Goal: Participate in discussion: Engage in conversation with other users on a specific topic

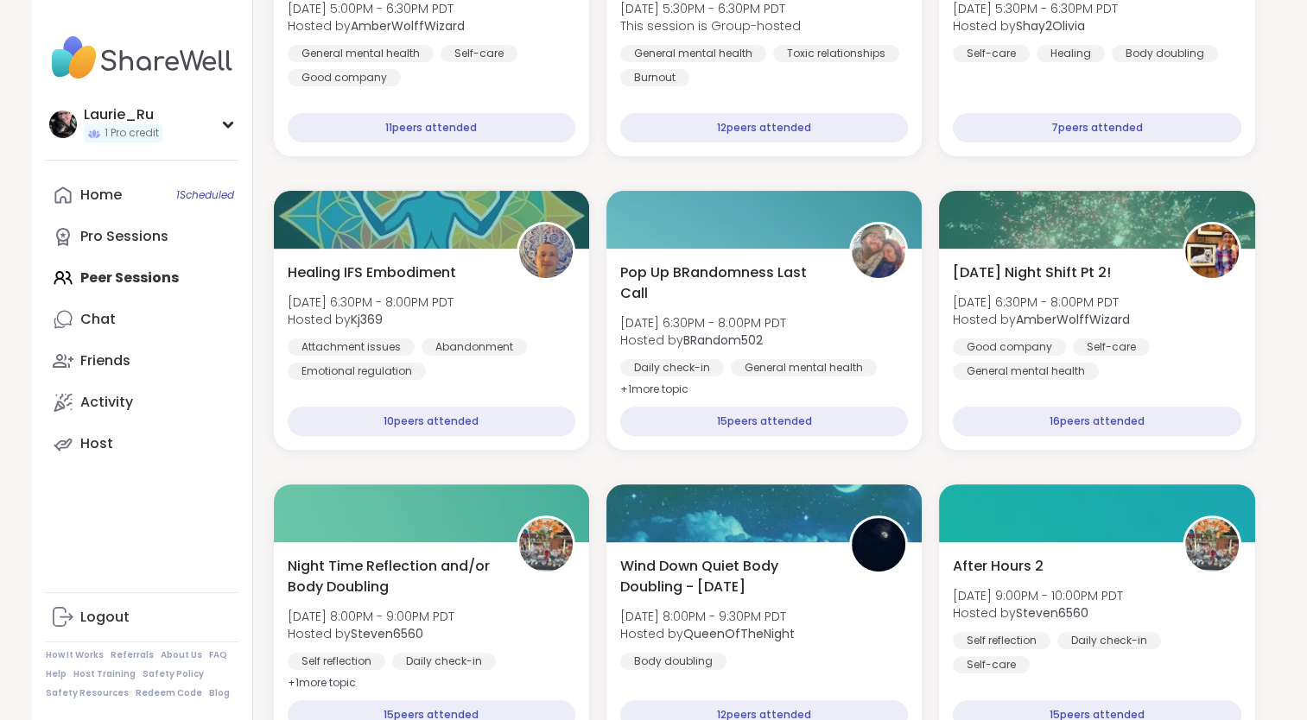
click at [143, 282] on div "Home 1 Scheduled Pro Sessions Peer Sessions Chat Friends Activity Host" at bounding box center [142, 319] width 193 height 290
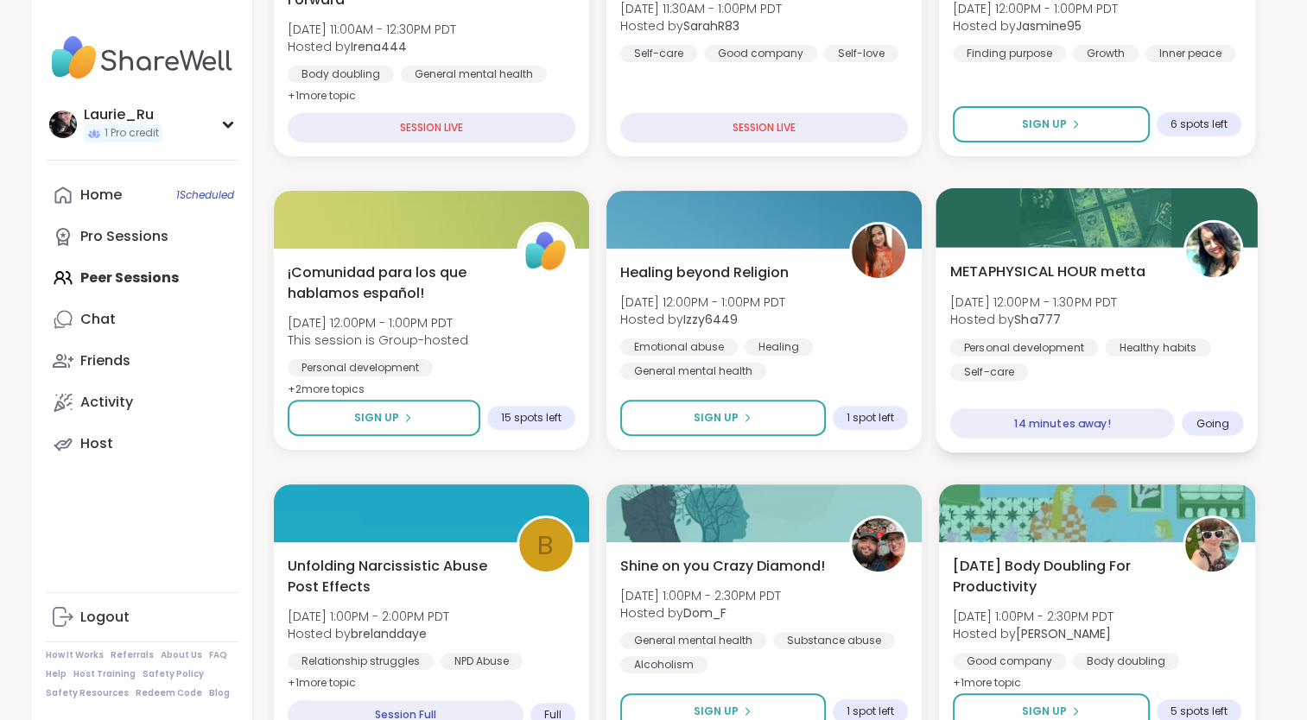
click at [1101, 308] on span "[DATE] 12:00PM - 1:30PM PDT" at bounding box center [1034, 301] width 168 height 17
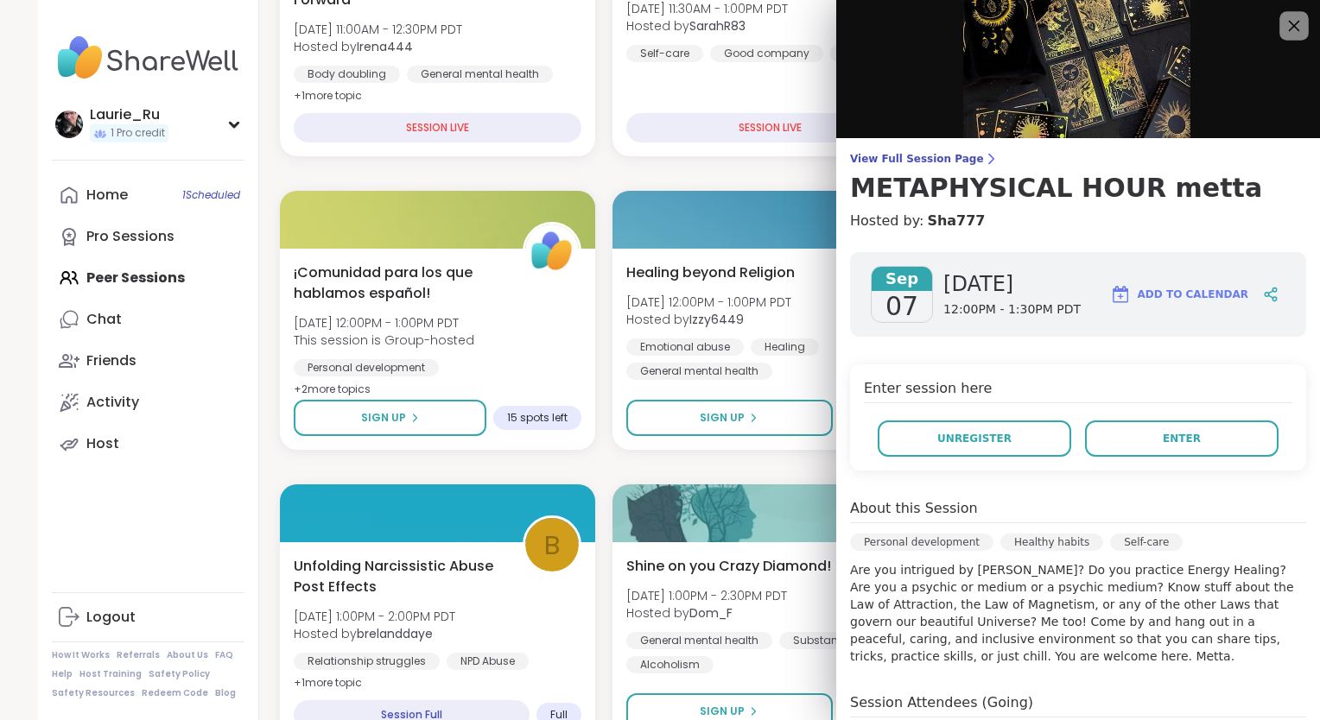
click at [1289, 22] on icon at bounding box center [1294, 26] width 11 height 11
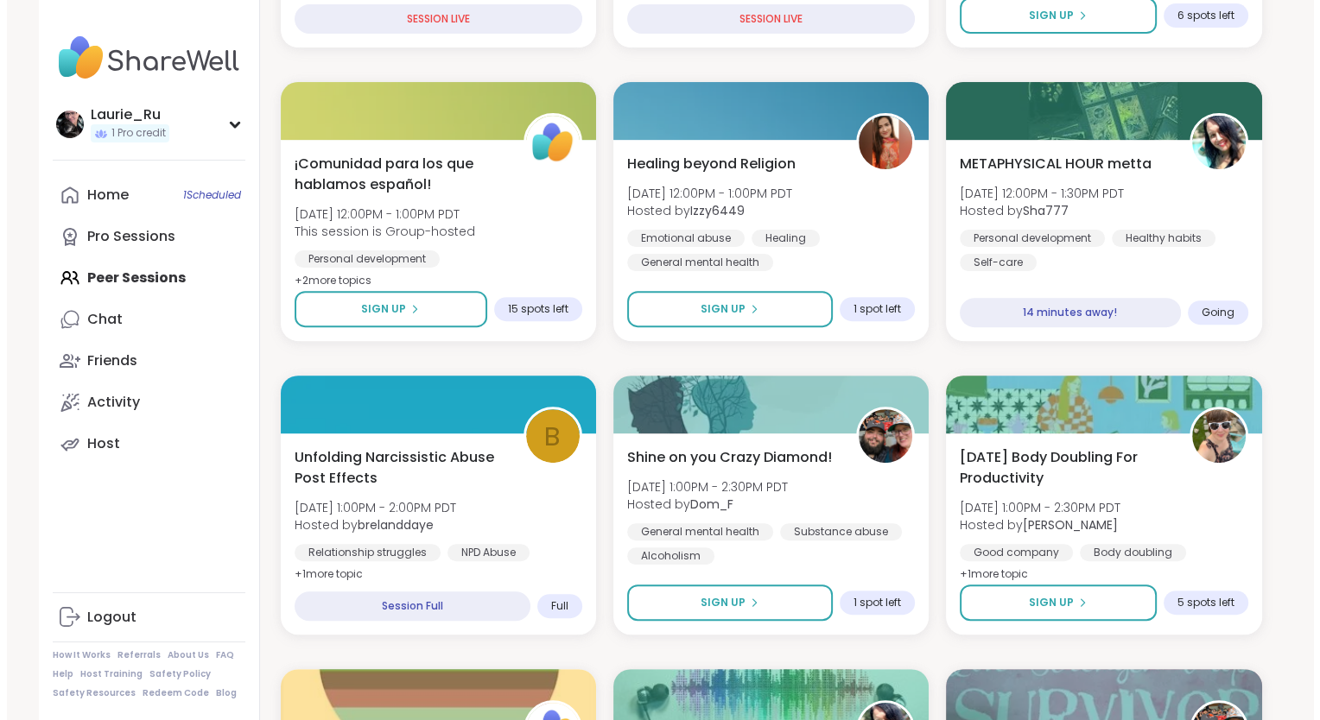
scroll to position [545, 0]
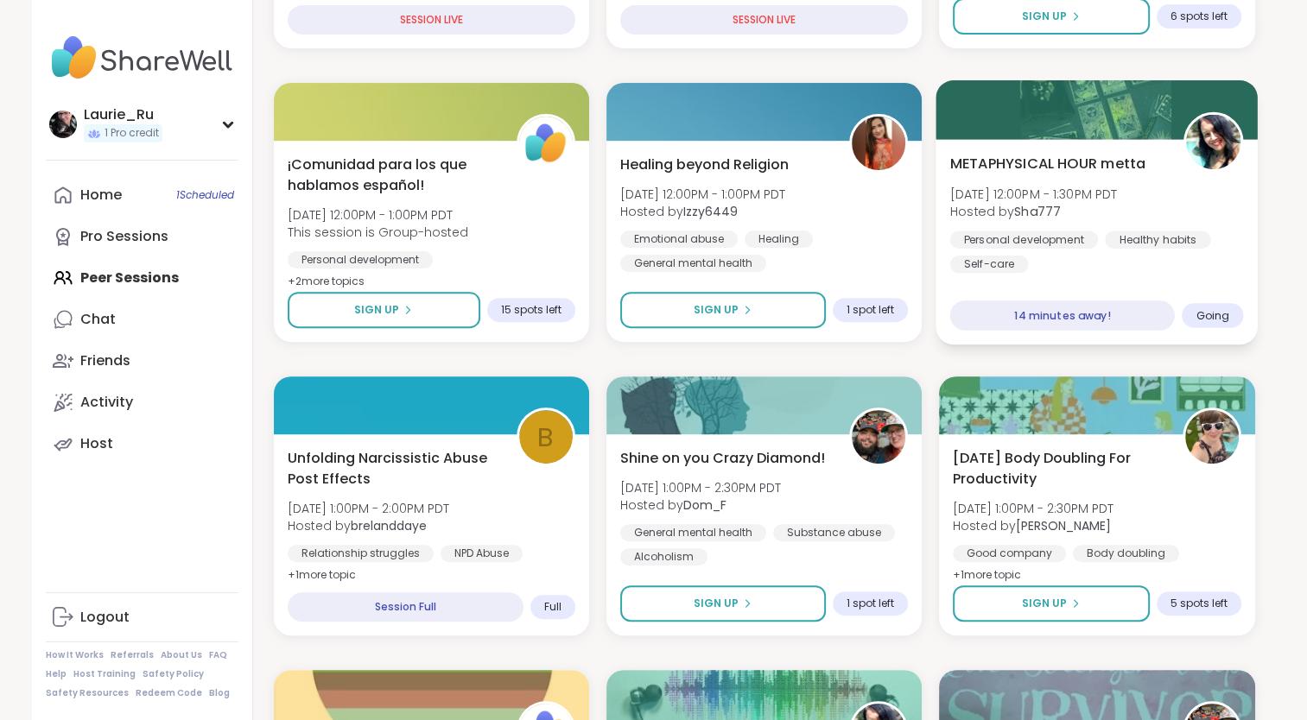
click at [1214, 144] on img at bounding box center [1214, 142] width 54 height 54
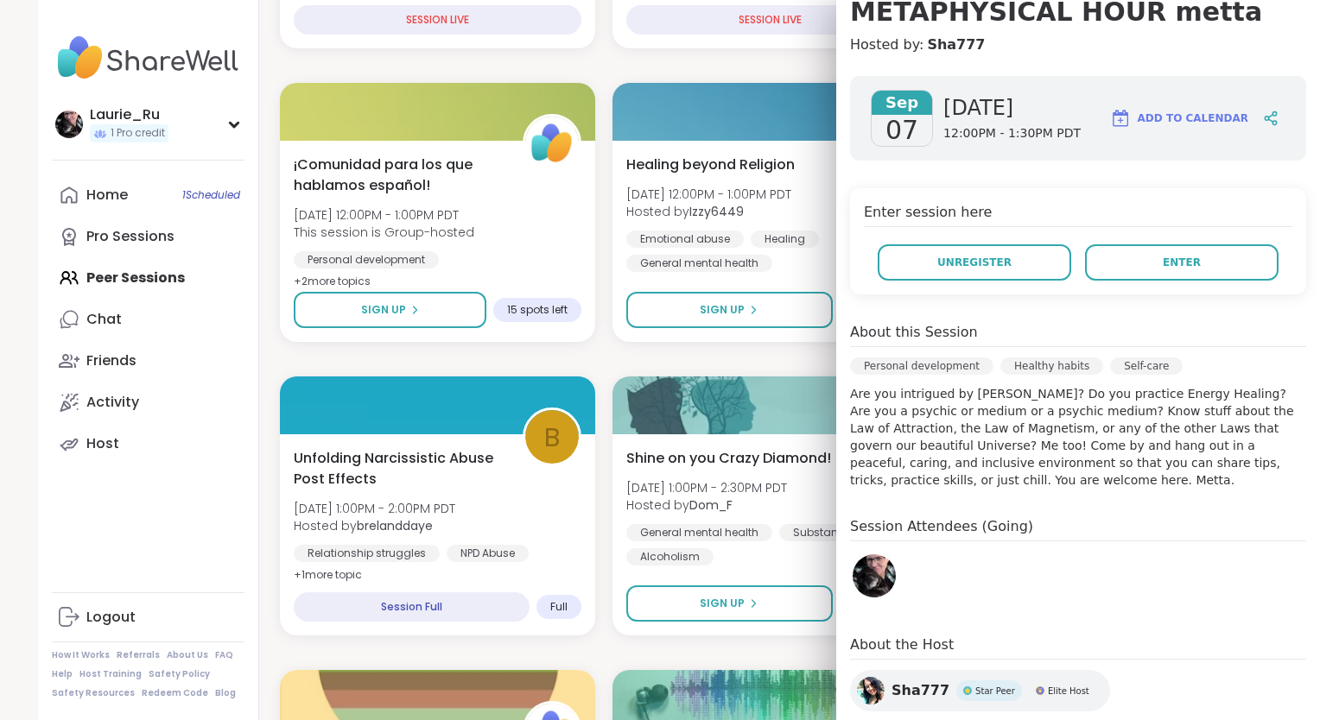
scroll to position [283, 0]
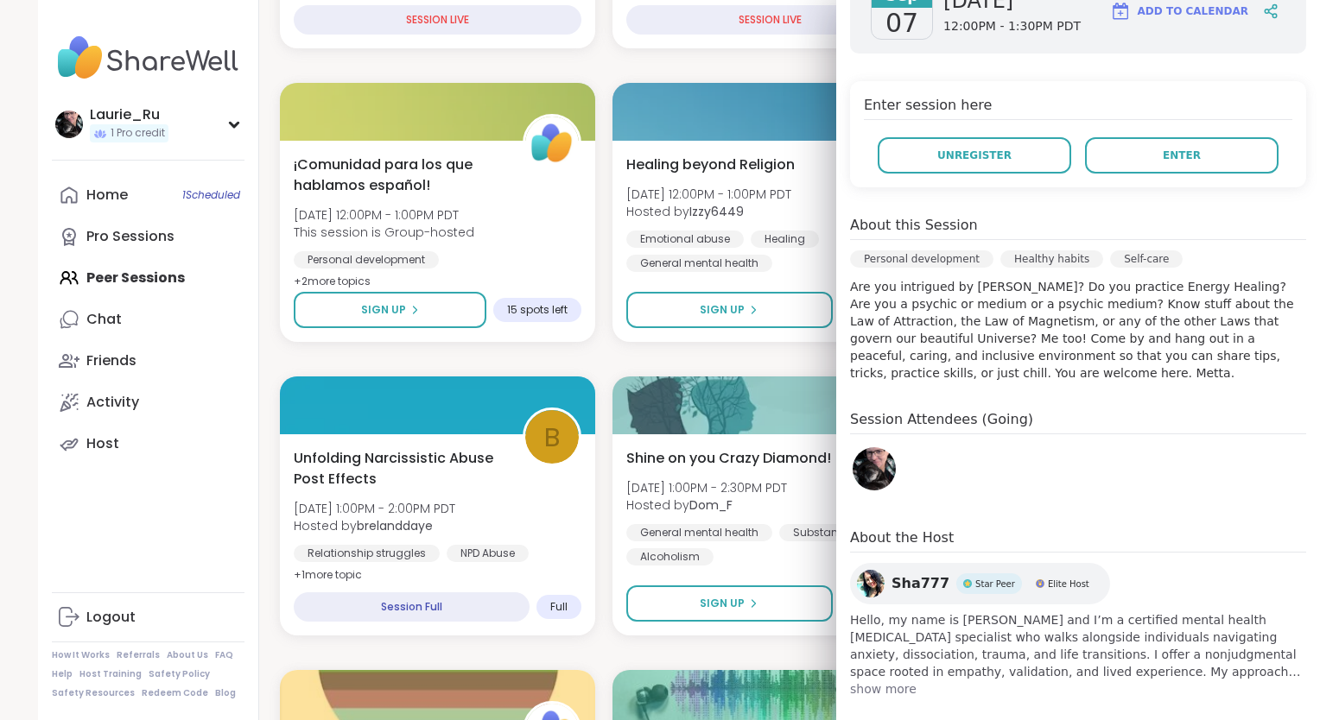
click at [870, 584] on div "Sha777 Star Peer Elite Host" at bounding box center [980, 583] width 260 height 41
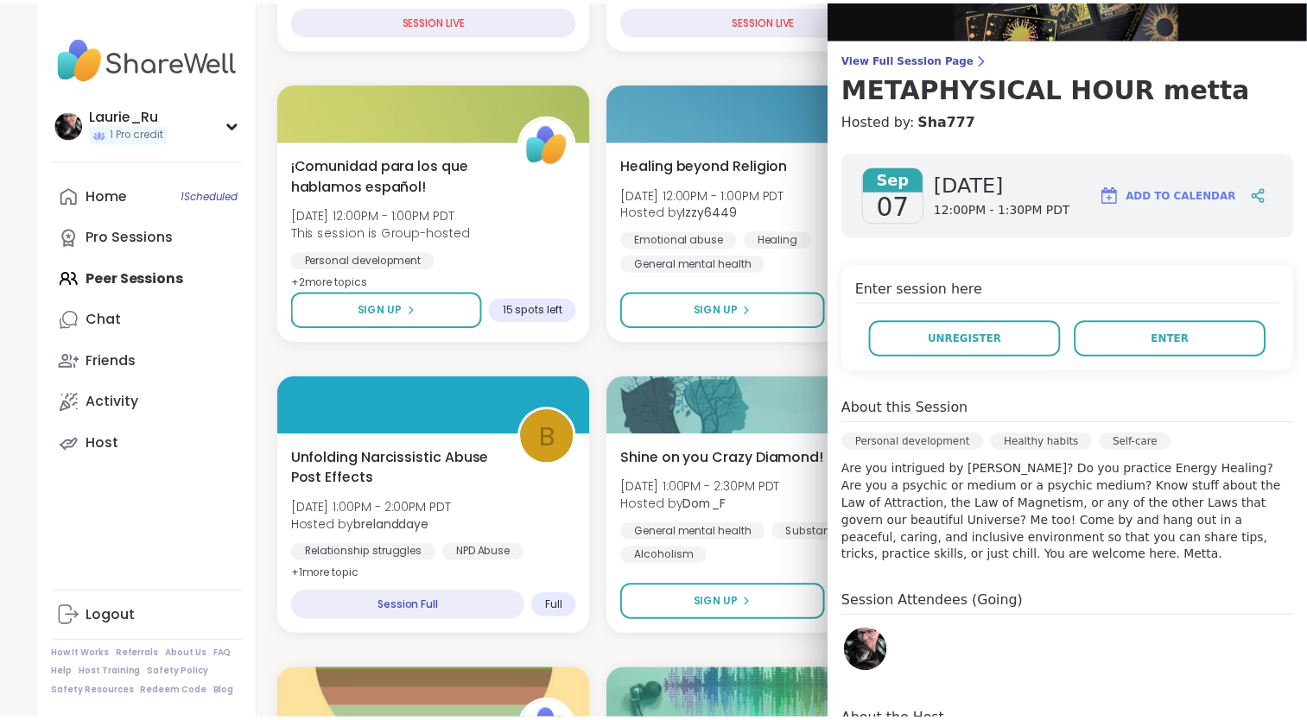
scroll to position [0, 0]
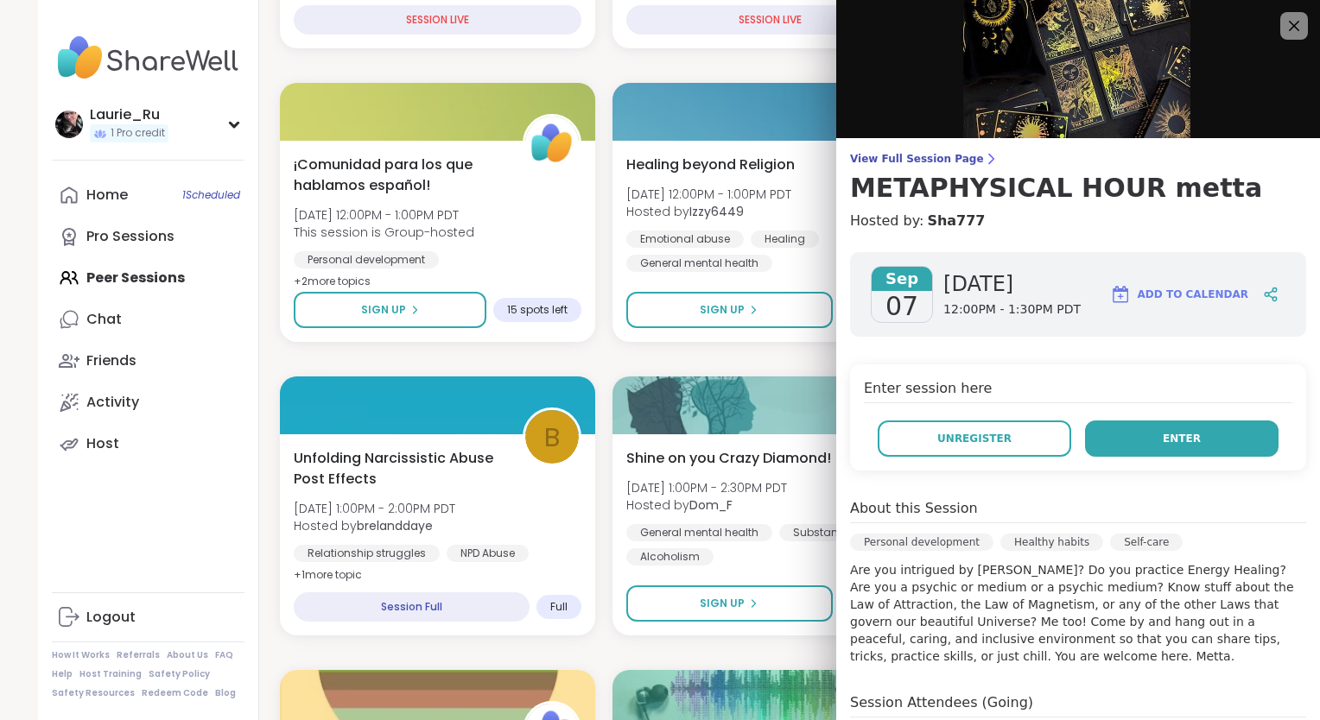
click at [1168, 438] on span "Enter" at bounding box center [1182, 439] width 38 height 16
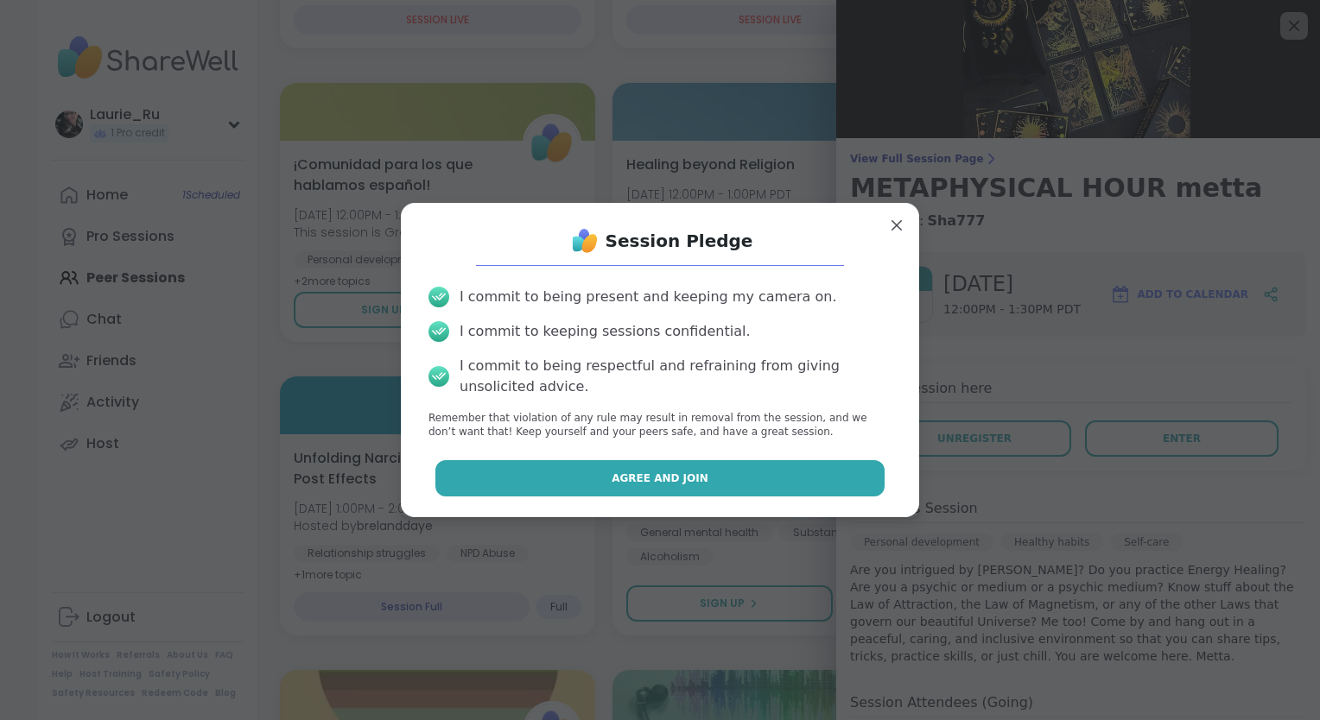
click at [753, 484] on button "Agree and Join" at bounding box center [660, 478] width 450 height 36
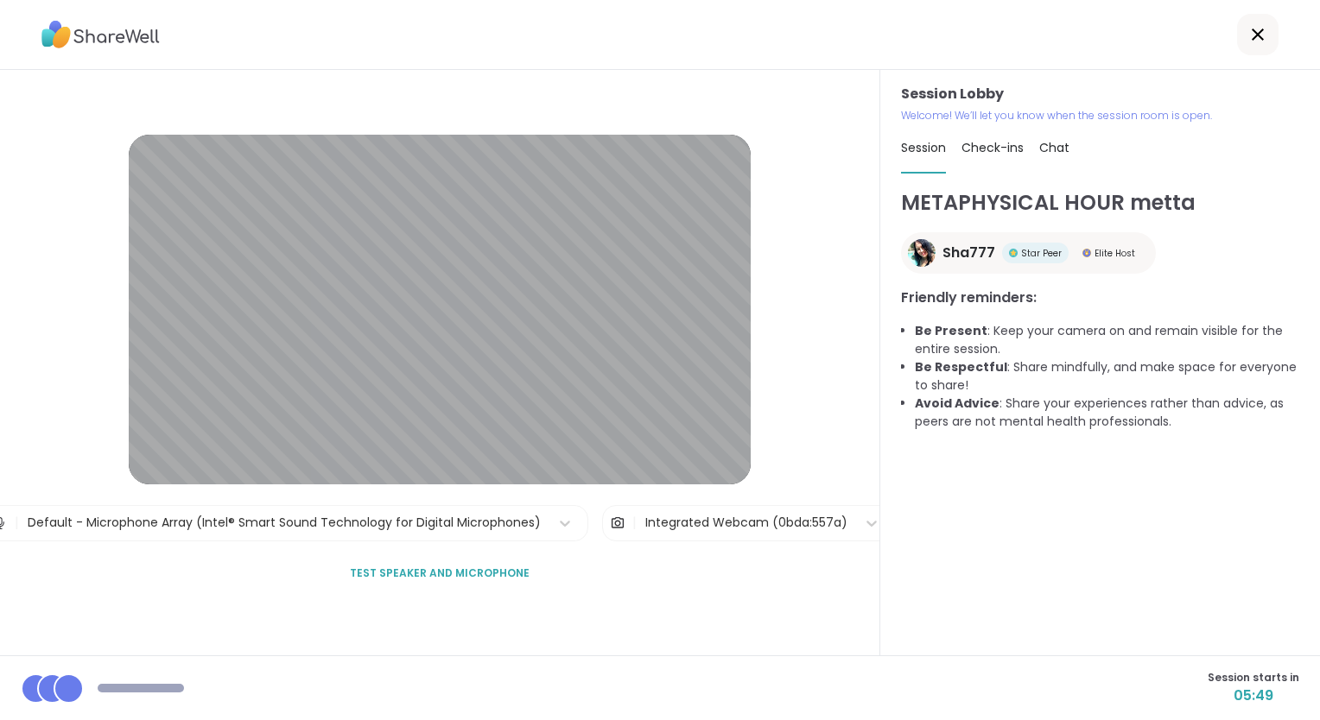
click at [501, 562] on button "Test speaker and microphone" at bounding box center [440, 573] width 194 height 36
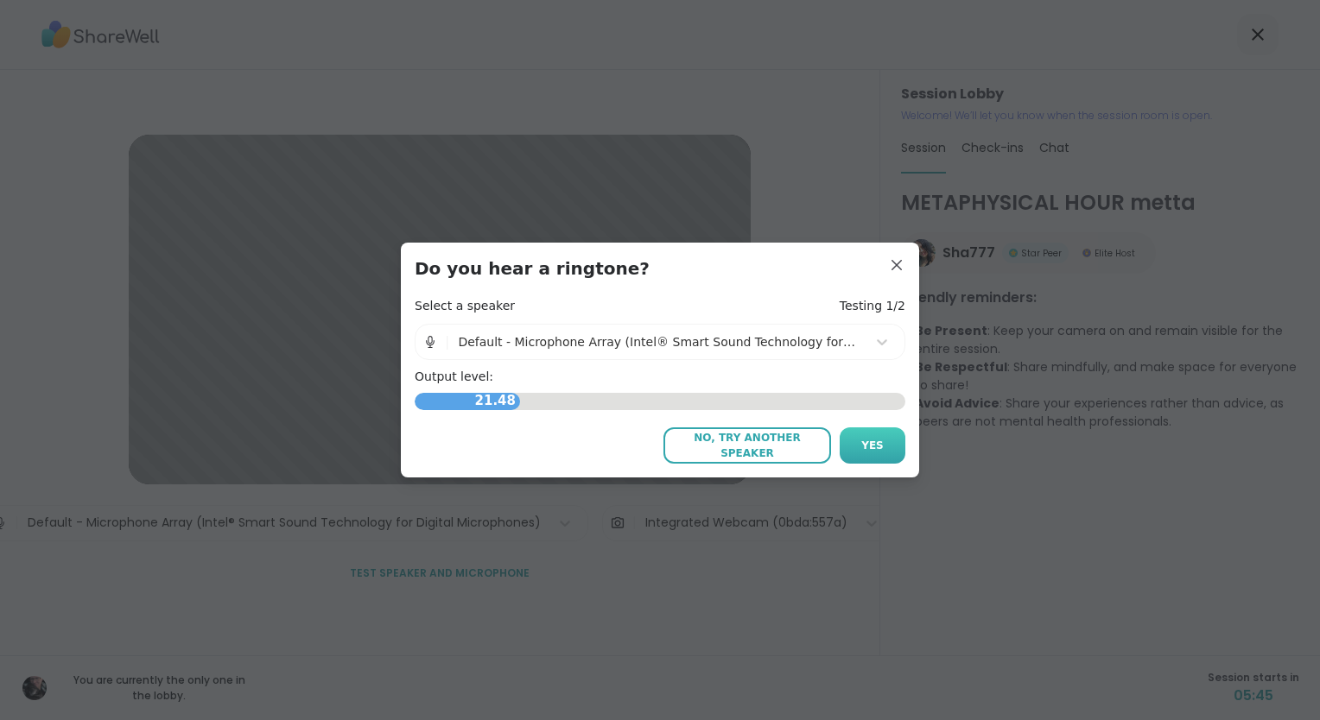
click at [880, 446] on button "Yes" at bounding box center [873, 446] width 66 height 36
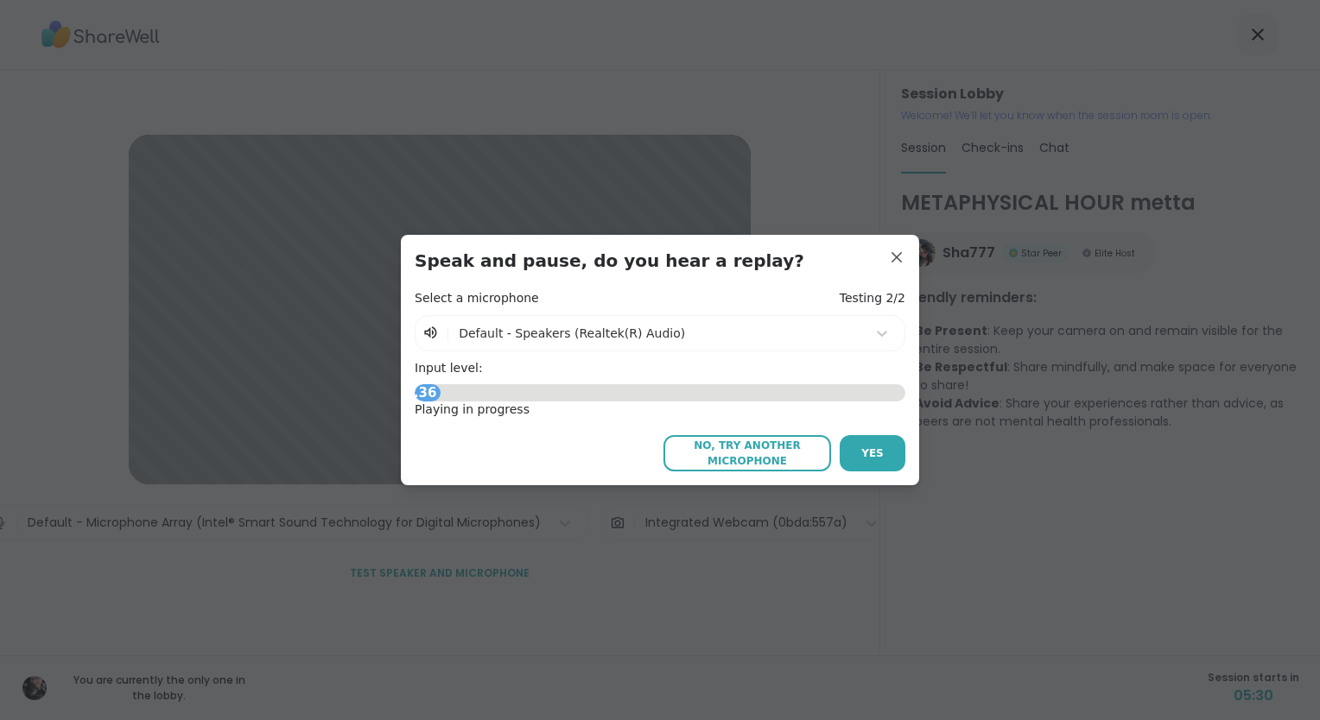
click at [880, 446] on button "Yes" at bounding box center [873, 453] width 66 height 36
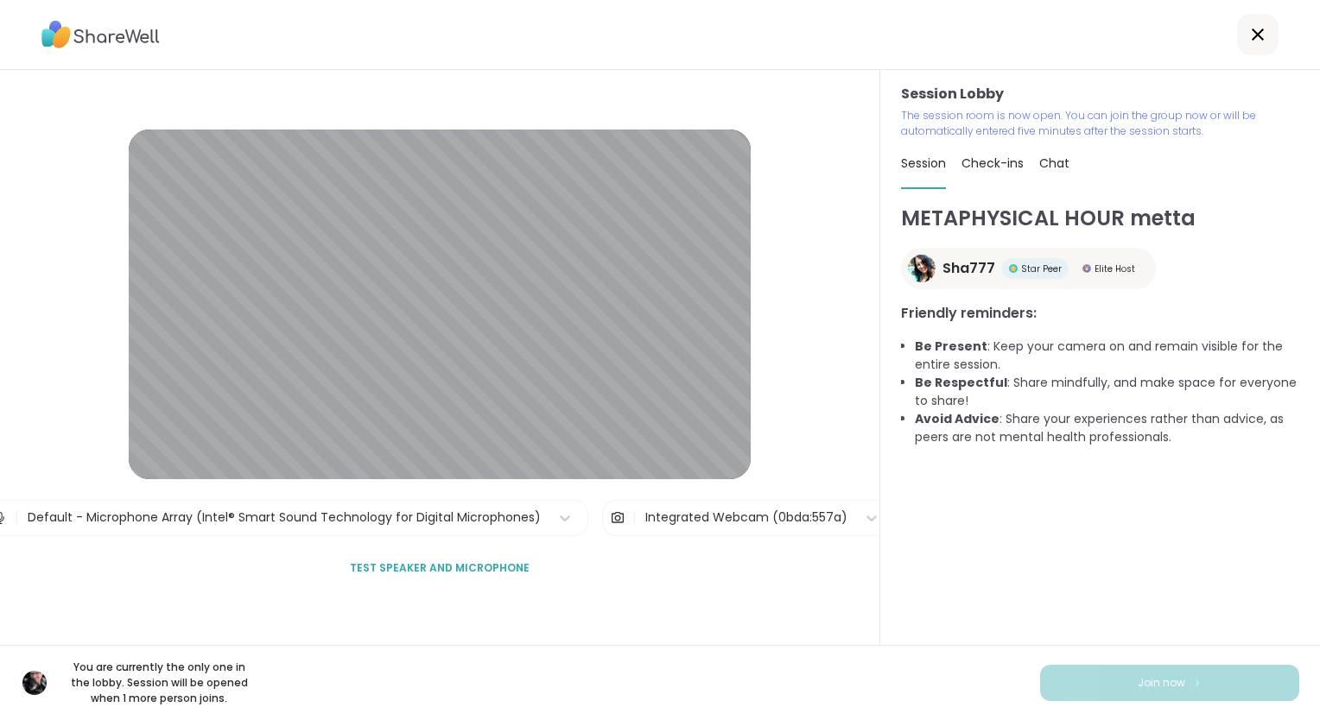
click at [1147, 565] on div "METAPHYSICAL HOUR metta Sha777 Star Peer Elite Host Friendly reminders: Be Pres…" at bounding box center [1100, 429] width 398 height 453
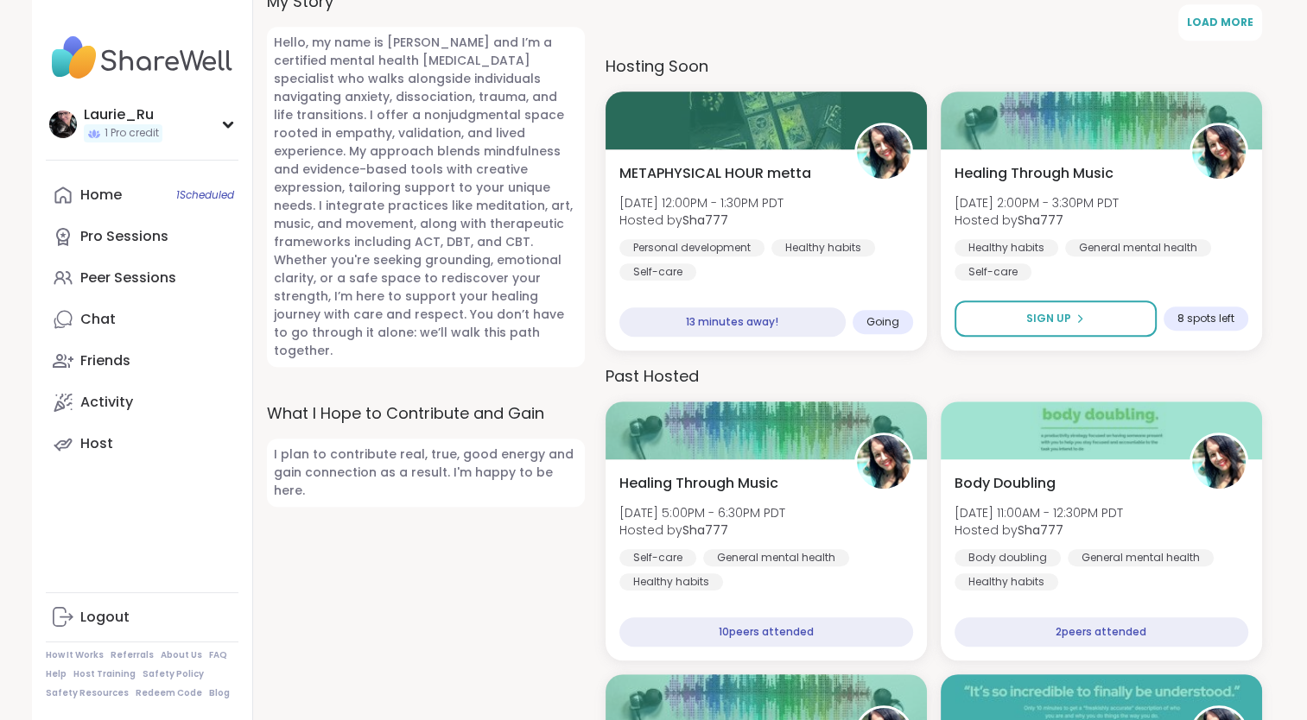
scroll to position [922, 0]
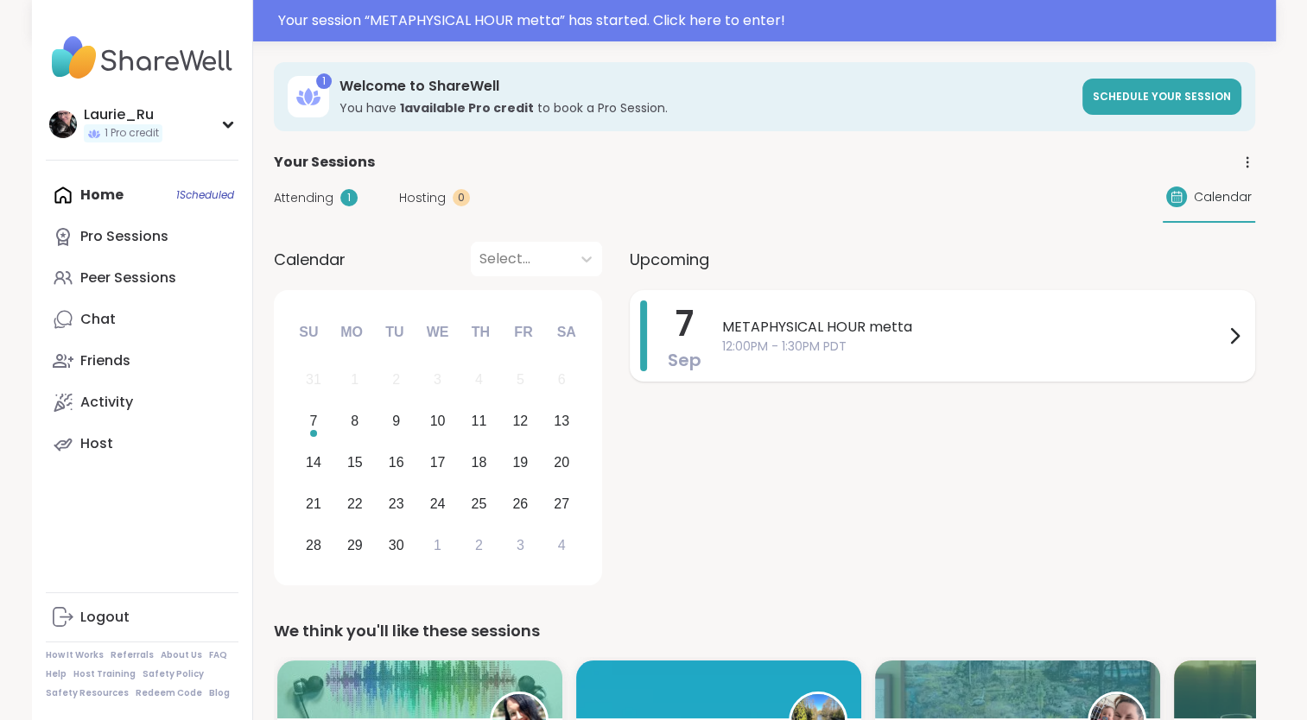
click at [802, 367] on div "METAPHYSICAL HOUR metta 12:00PM - 1:30PM PDT" at bounding box center [983, 336] width 523 height 71
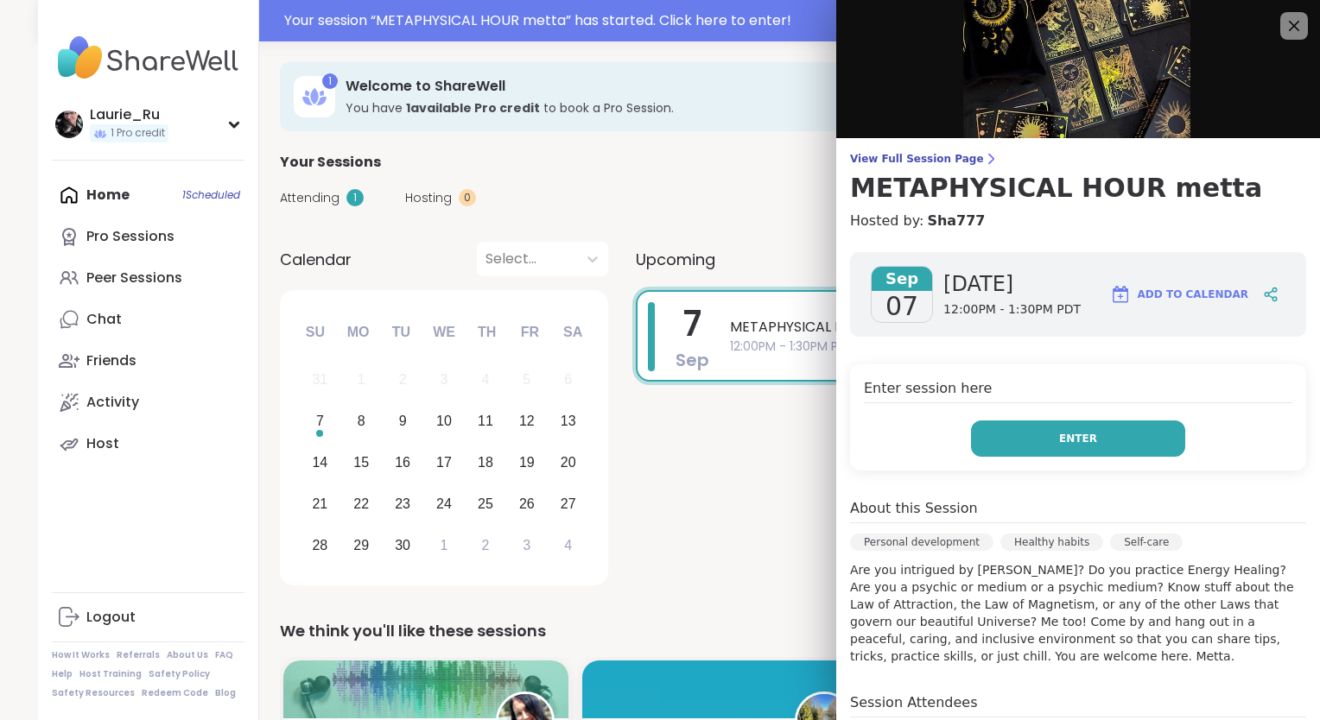
click at [1085, 440] on button "Enter" at bounding box center [1078, 439] width 214 height 36
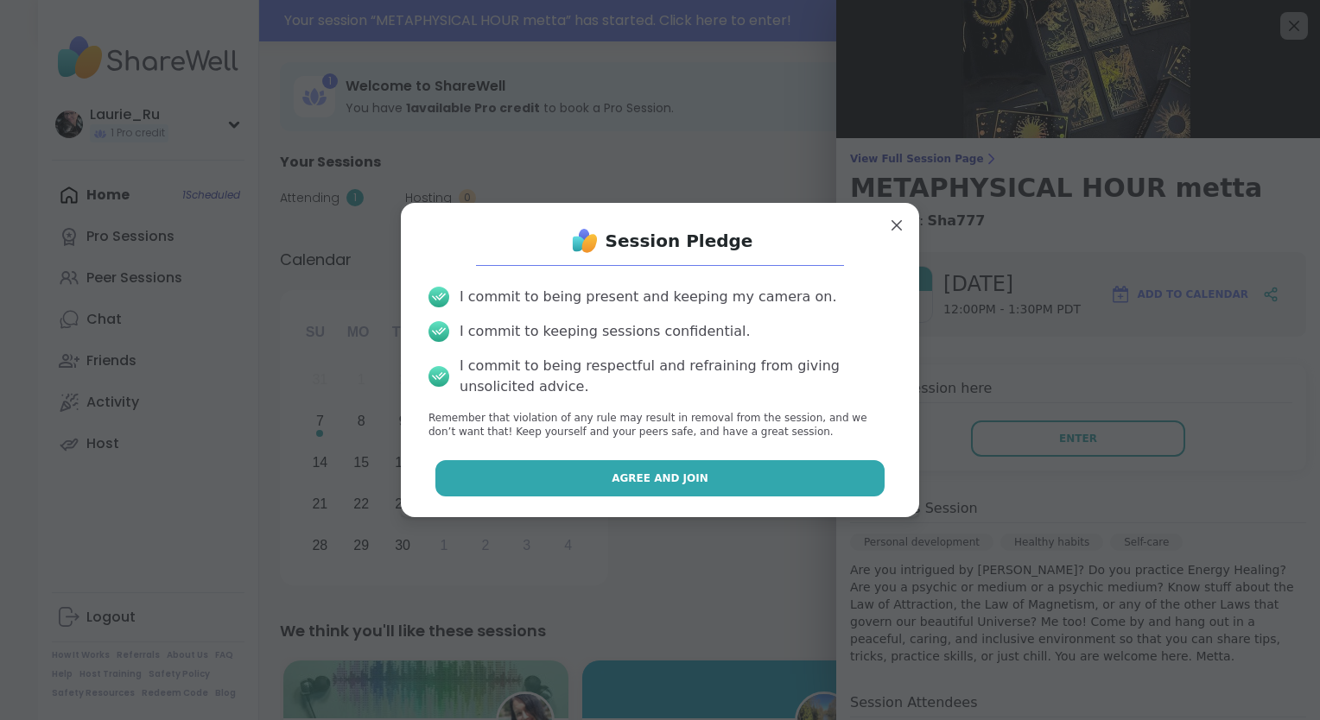
click at [787, 485] on button "Agree and Join" at bounding box center [660, 478] width 450 height 36
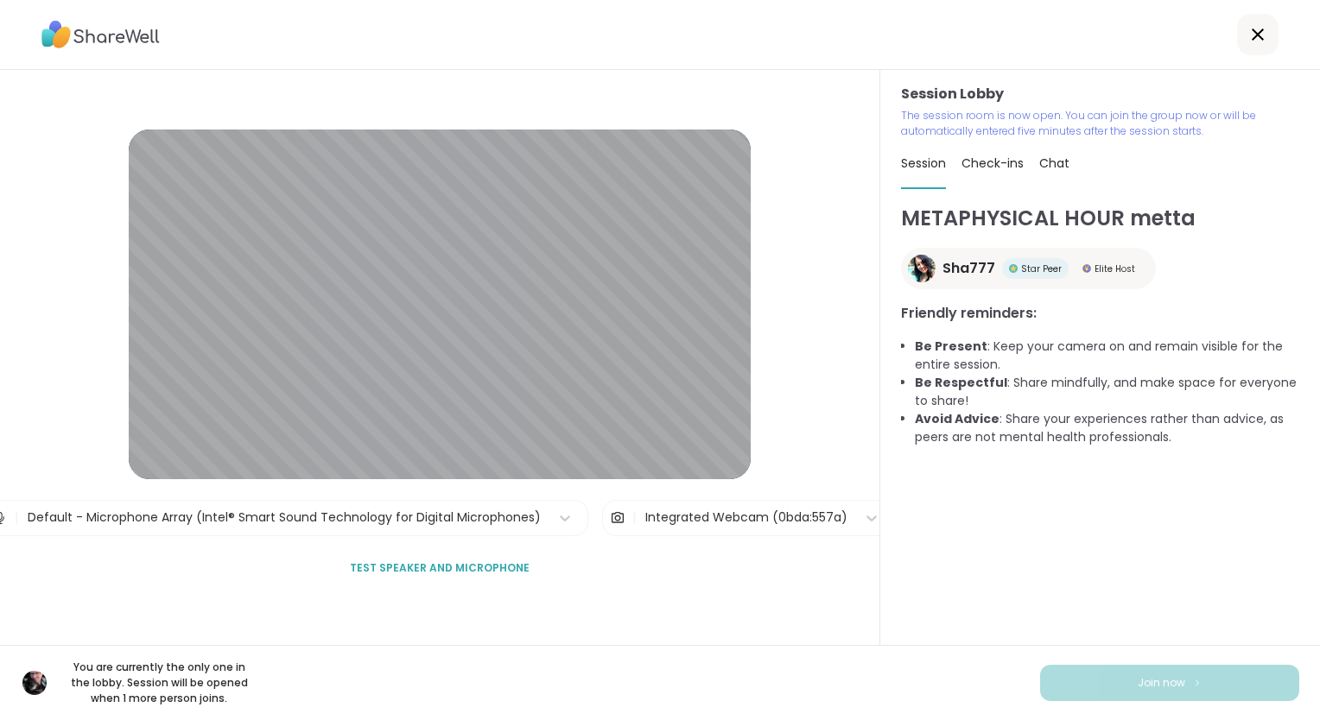
click at [964, 155] on span "Check-ins" at bounding box center [992, 163] width 62 height 17
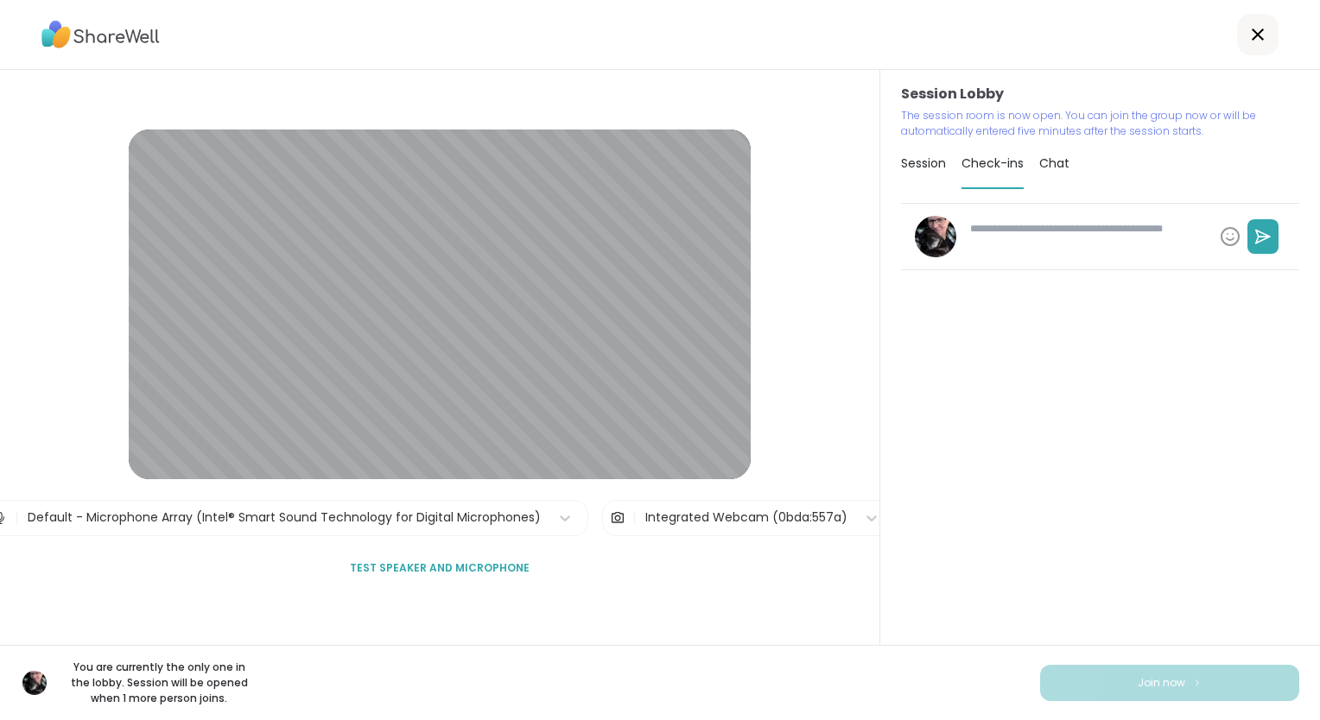
type textarea "*"
click at [1050, 168] on span "Chat" at bounding box center [1054, 163] width 30 height 17
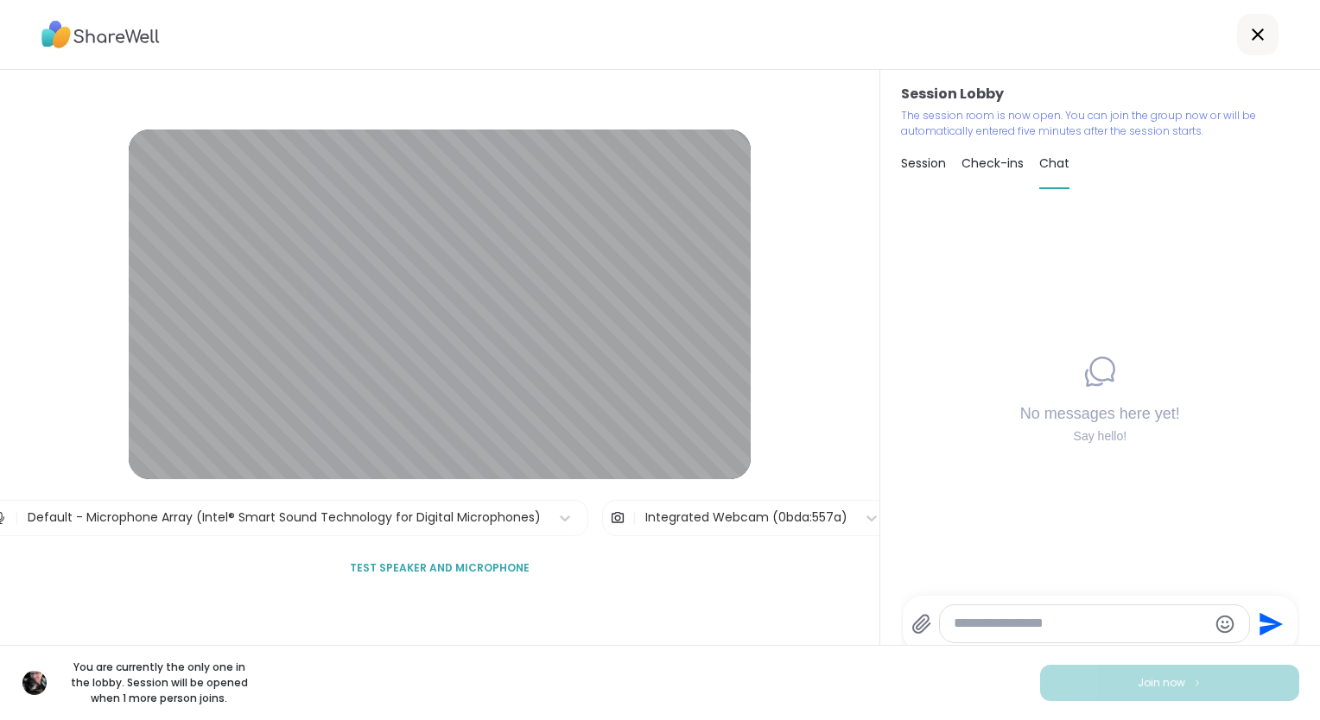
click at [916, 165] on span "Session" at bounding box center [923, 163] width 45 height 17
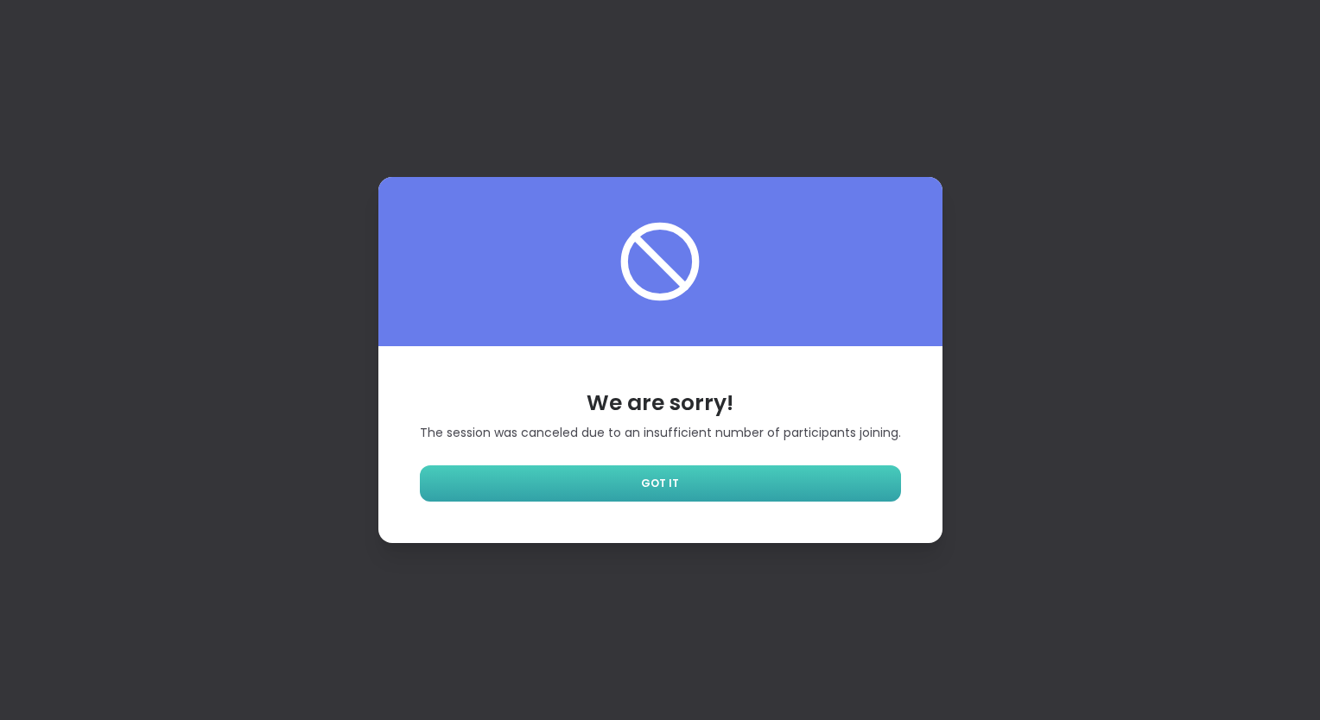
click at [641, 484] on span "GOT IT" at bounding box center [660, 484] width 38 height 16
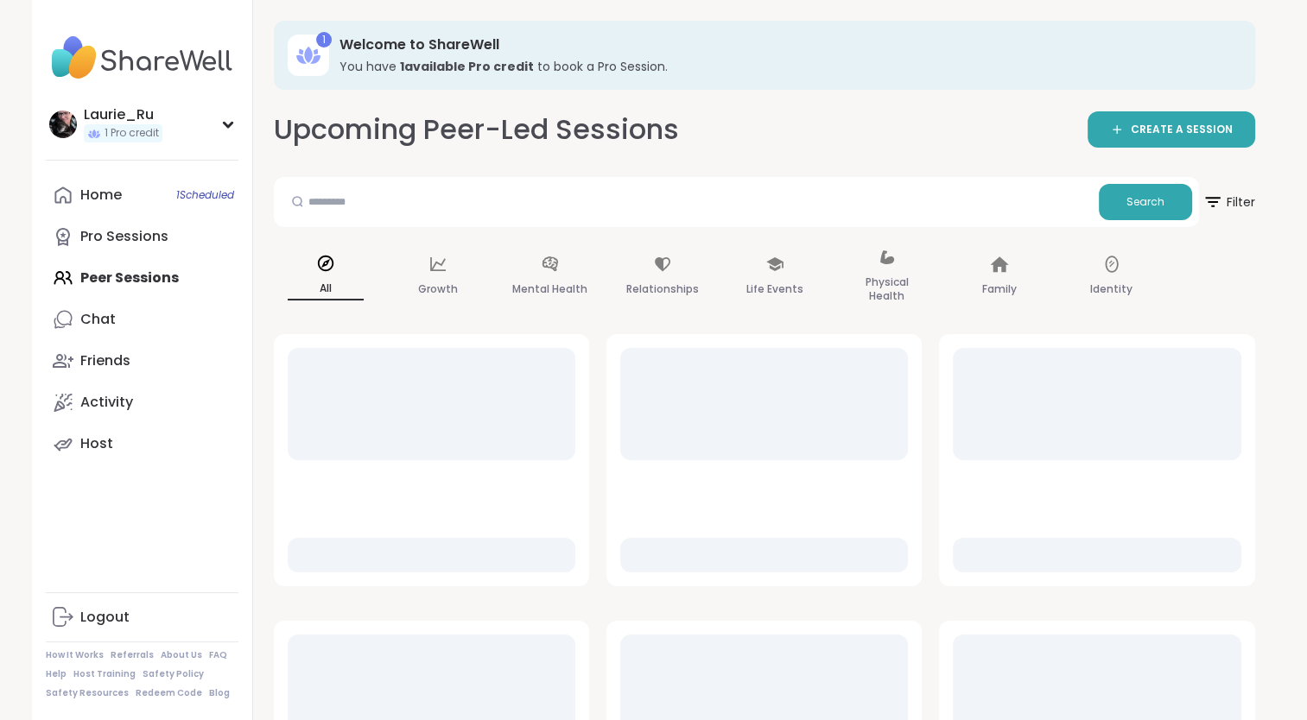
click at [639, 484] on div "1 Welcome to ShareWell You have 1 available Pro credit to book a Pro Session. U…" at bounding box center [764, 723] width 1023 height 1447
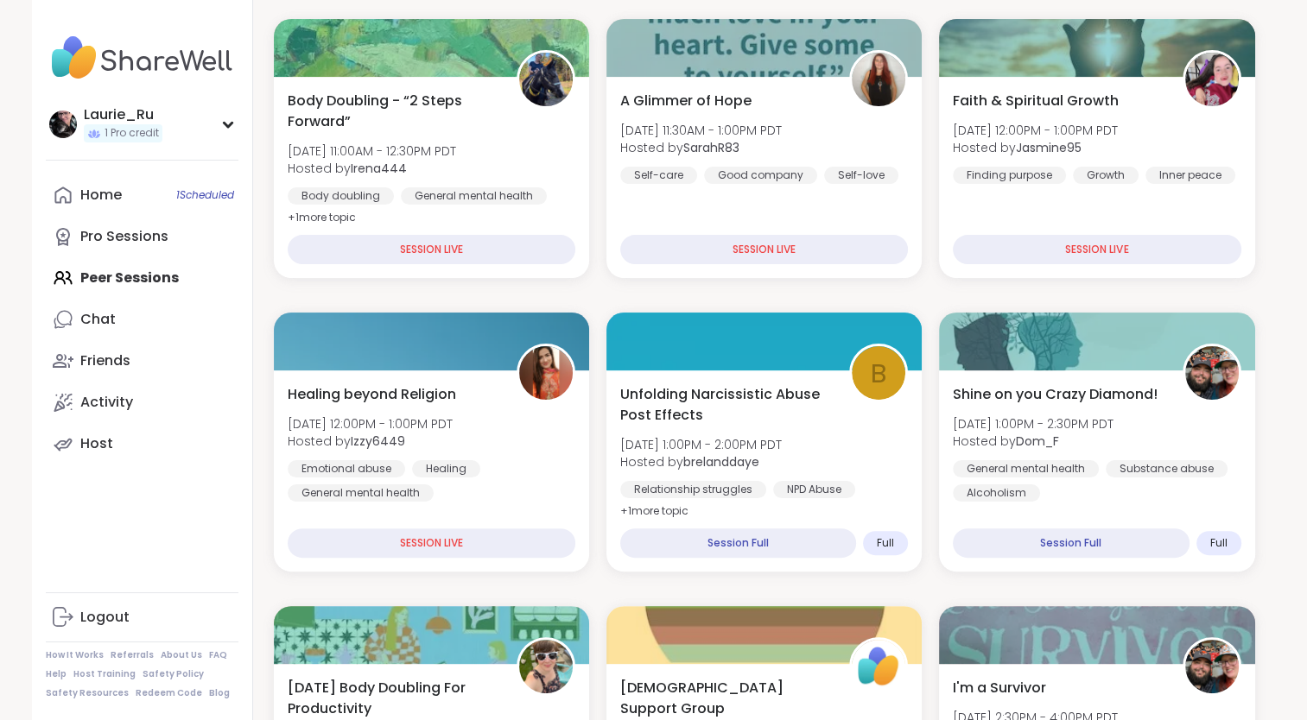
scroll to position [318, 0]
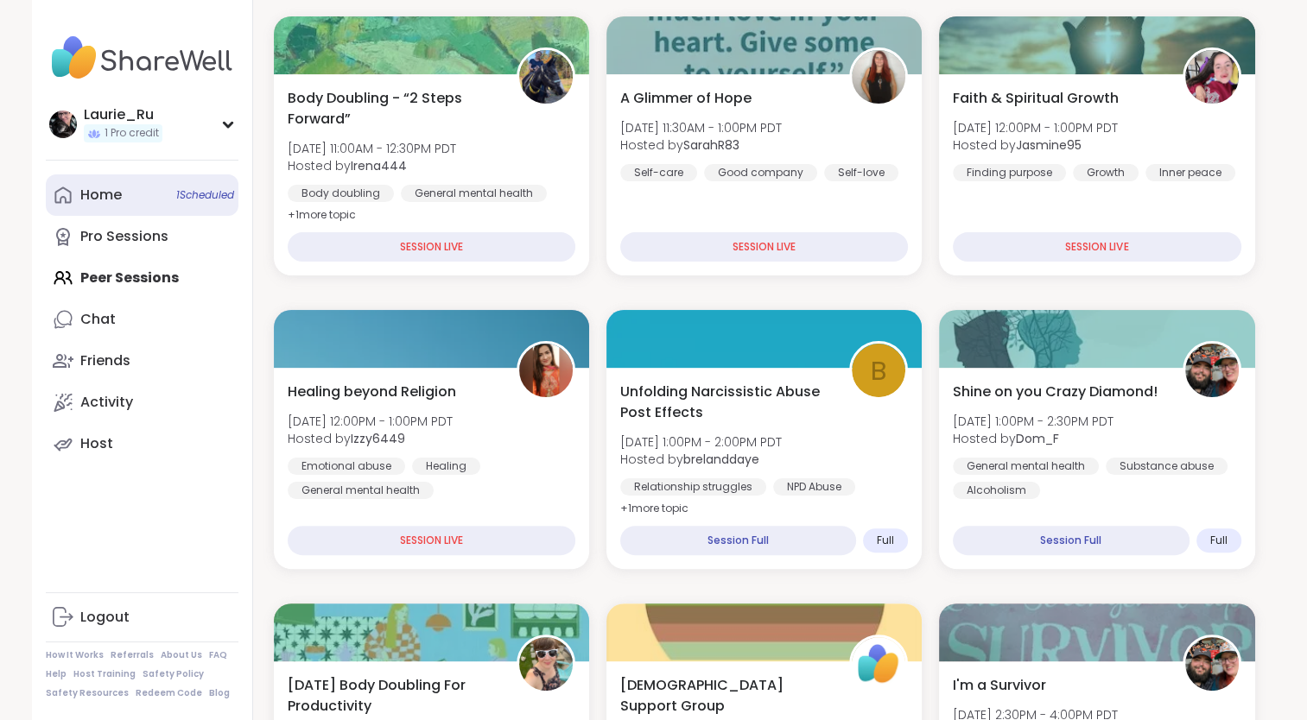
click at [200, 196] on span "1 Scheduled" at bounding box center [205, 195] width 58 height 14
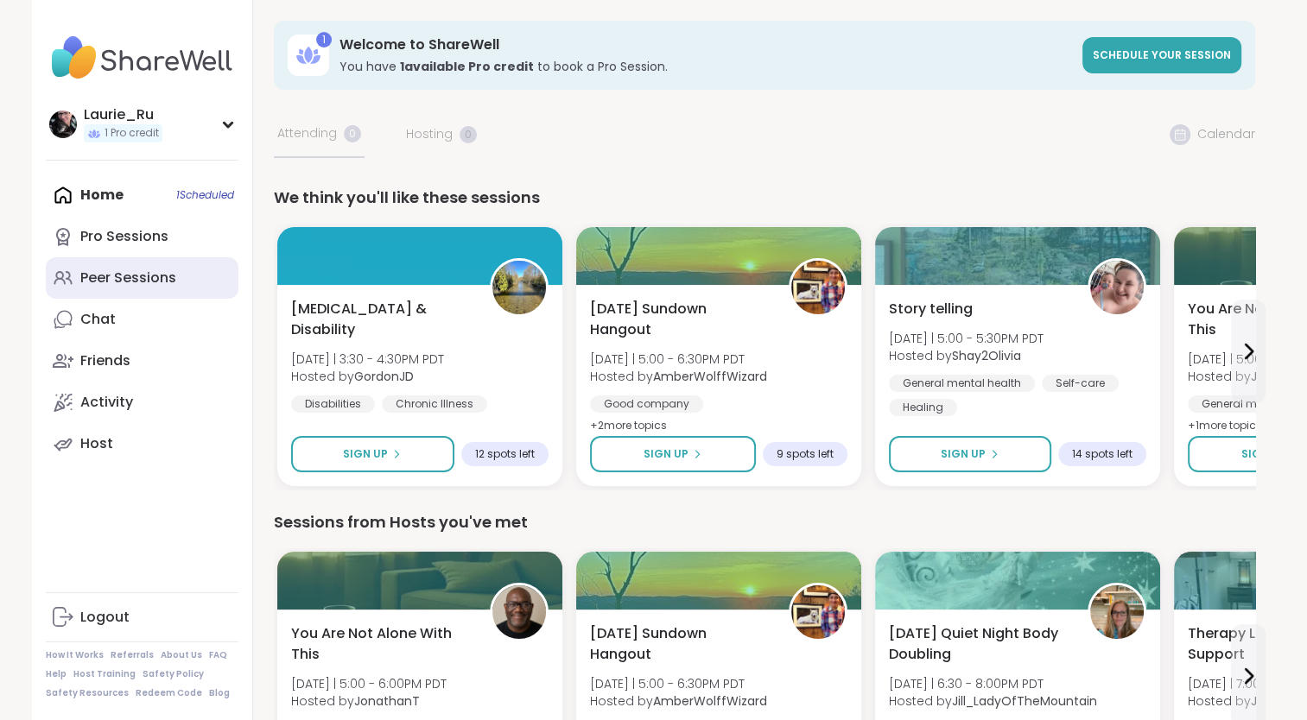
click at [128, 282] on div "Peer Sessions" at bounding box center [128, 278] width 96 height 19
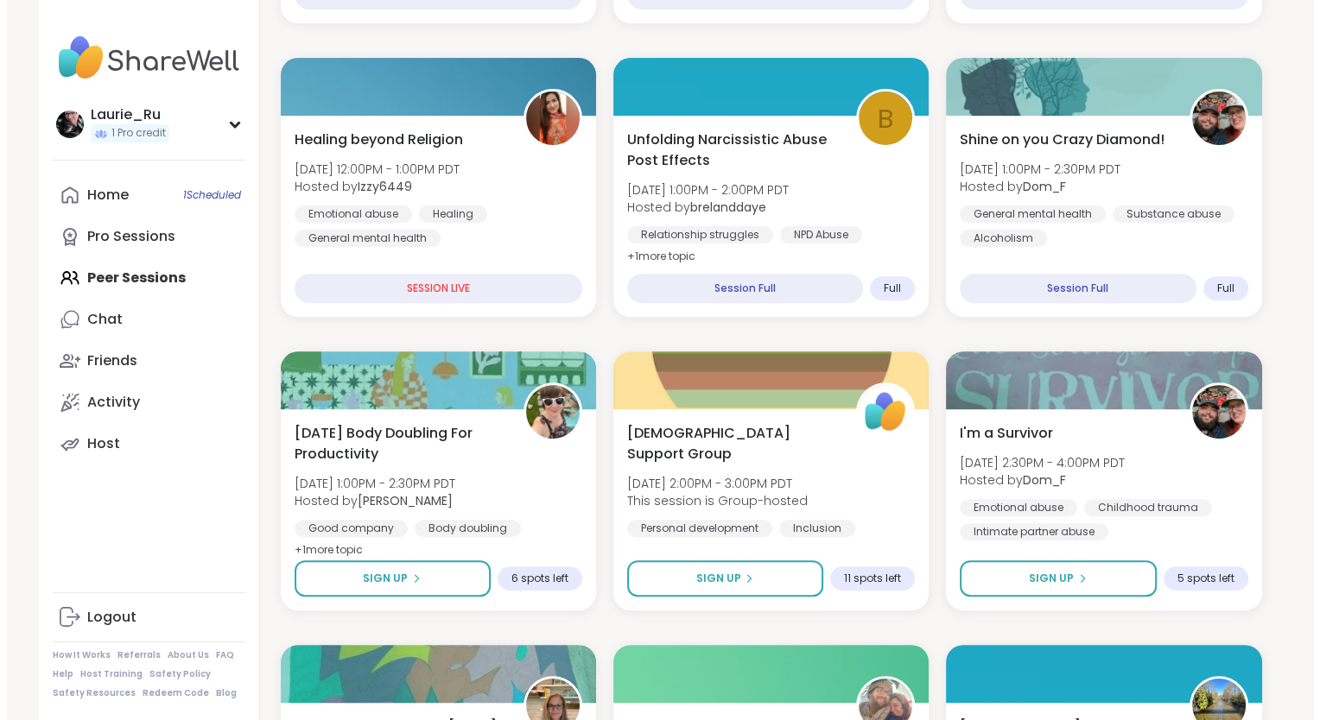
scroll to position [577, 0]
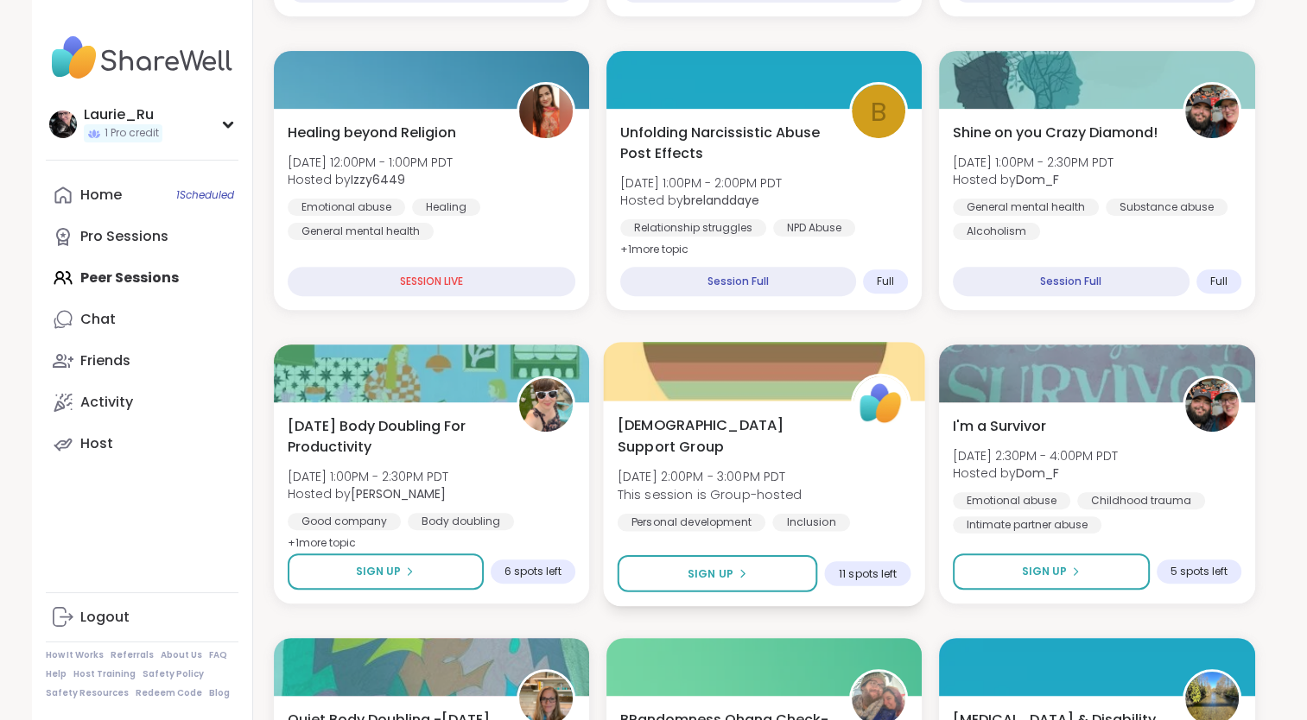
click at [757, 385] on div at bounding box center [764, 371] width 322 height 59
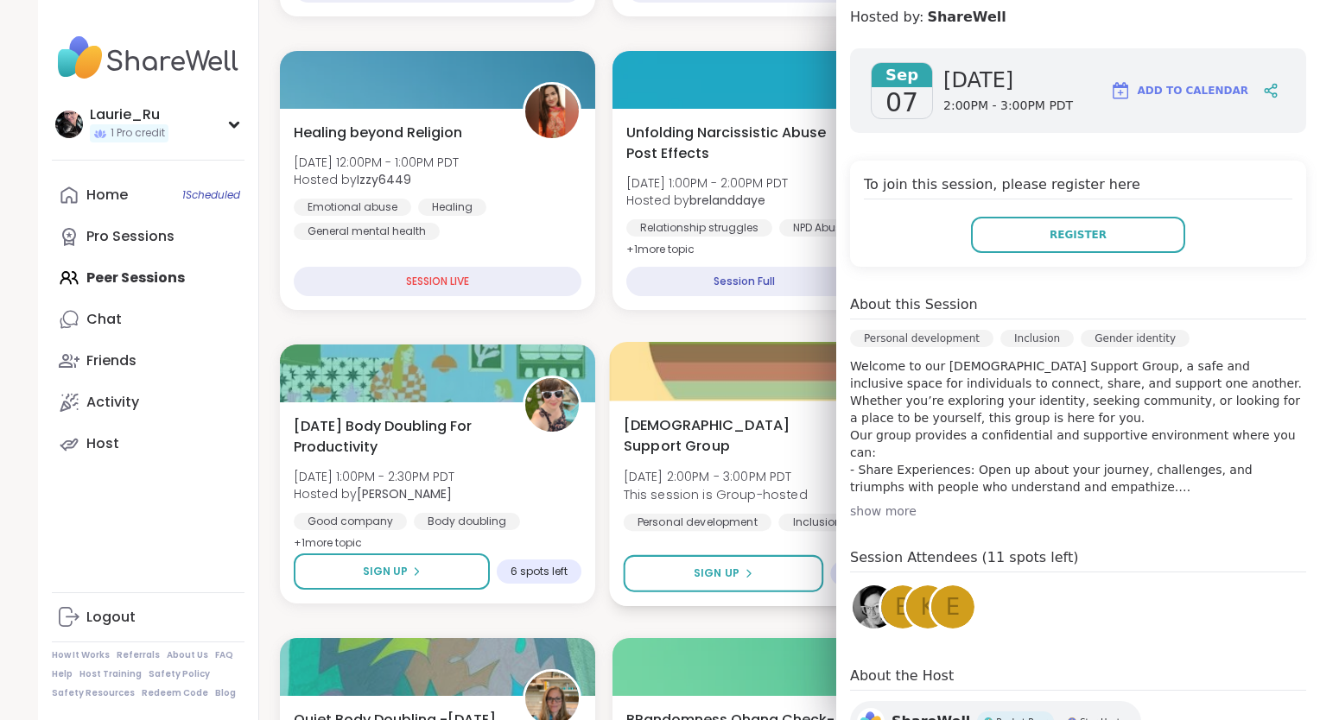
scroll to position [236, 0]
click at [859, 502] on div "show more" at bounding box center [1078, 510] width 456 height 17
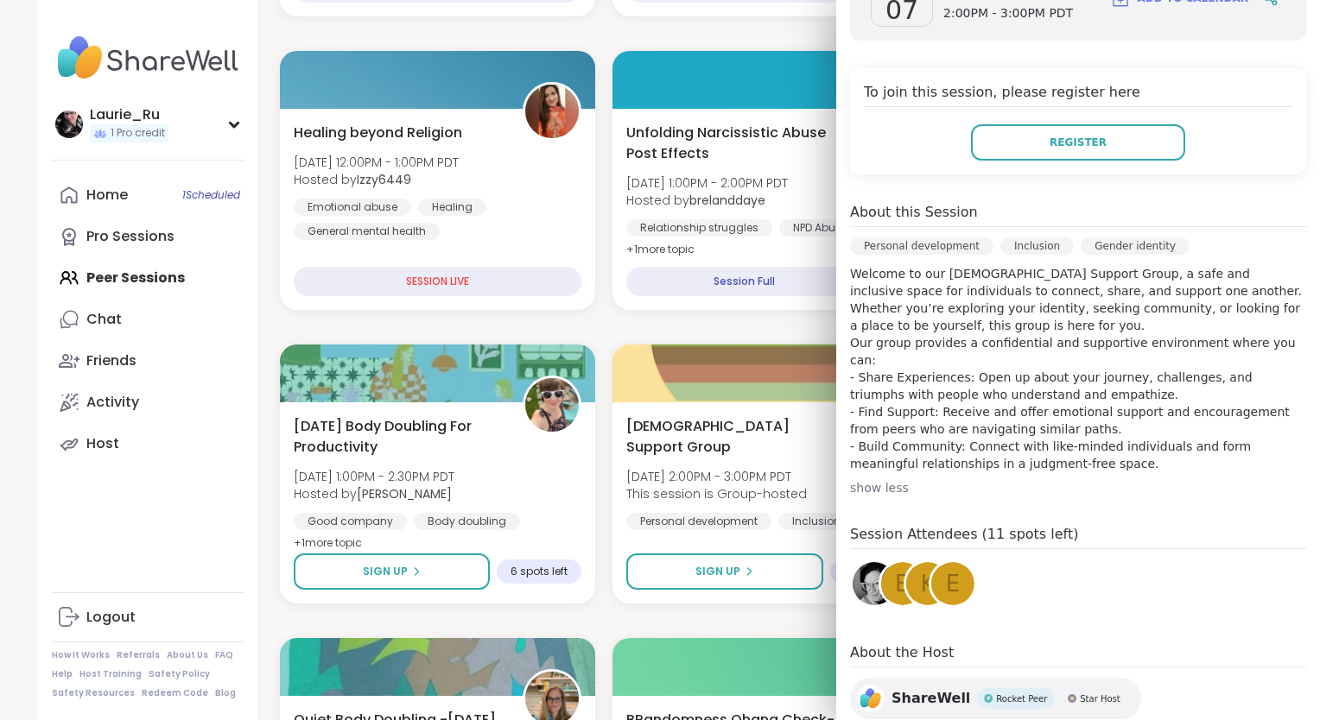
scroll to position [328, 0]
click at [856, 562] on img at bounding box center [874, 583] width 43 height 43
click at [895, 567] on span "B" at bounding box center [903, 584] width 16 height 34
click at [906, 562] on div "K" at bounding box center [927, 583] width 43 height 43
click at [946, 567] on span "e" at bounding box center [953, 584] width 14 height 34
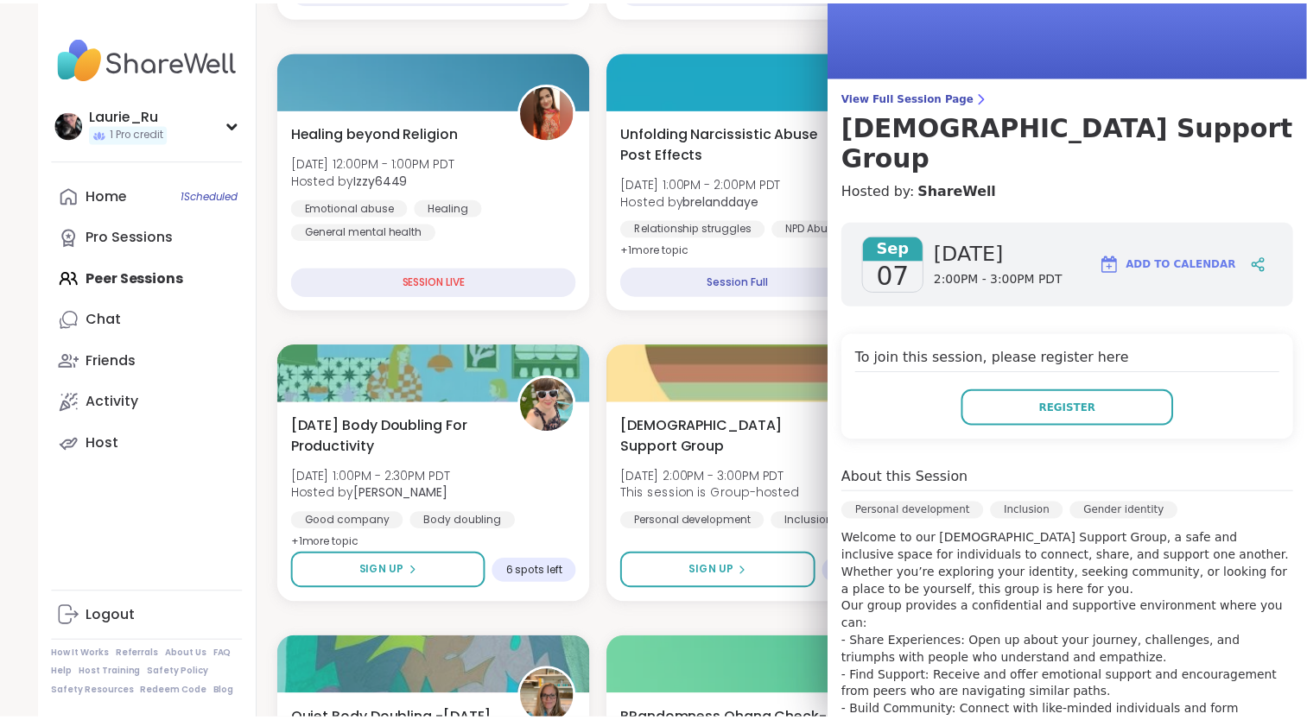
scroll to position [0, 0]
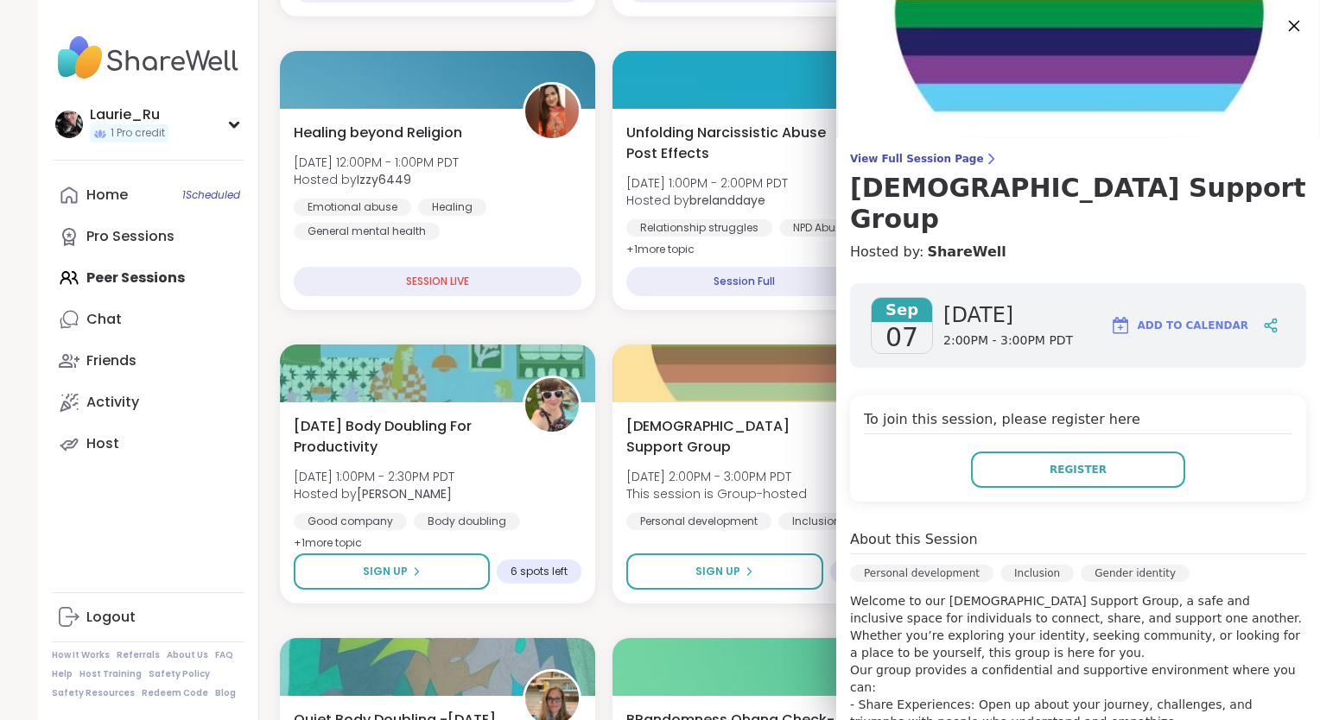
click at [1289, 25] on icon at bounding box center [1294, 26] width 11 height 11
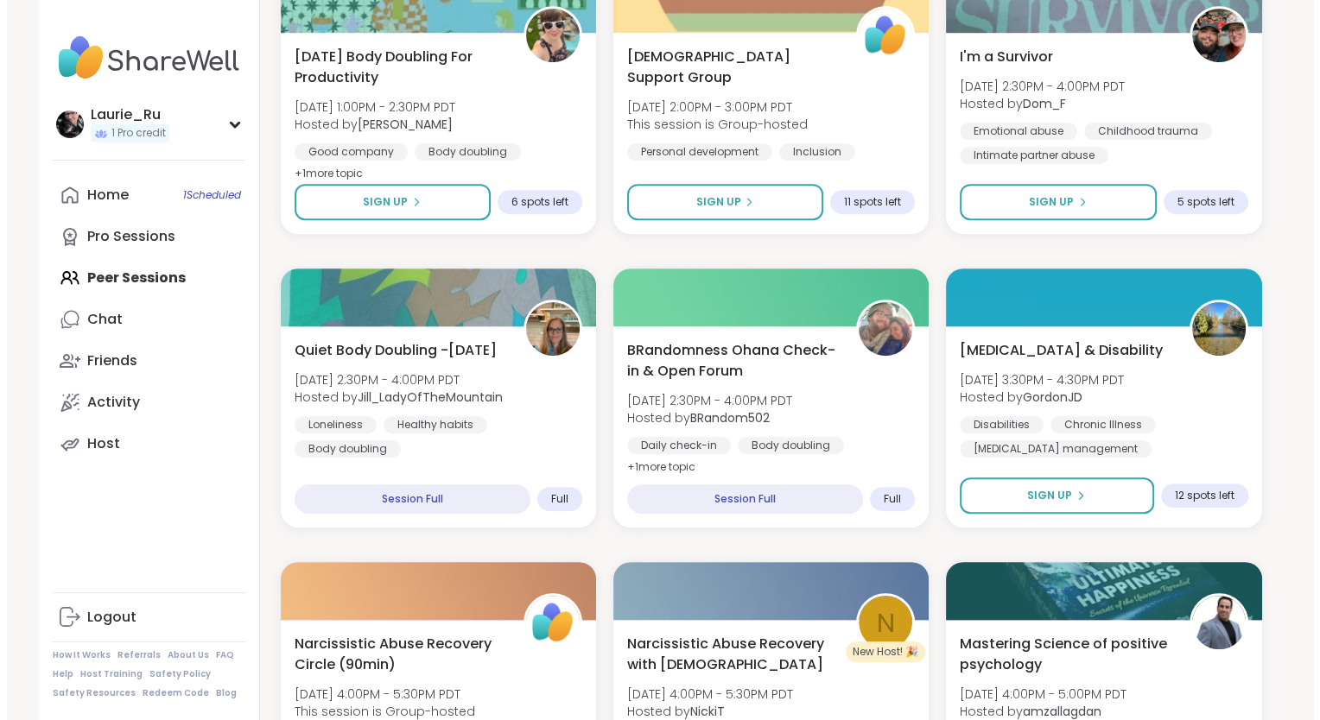
scroll to position [949, 0]
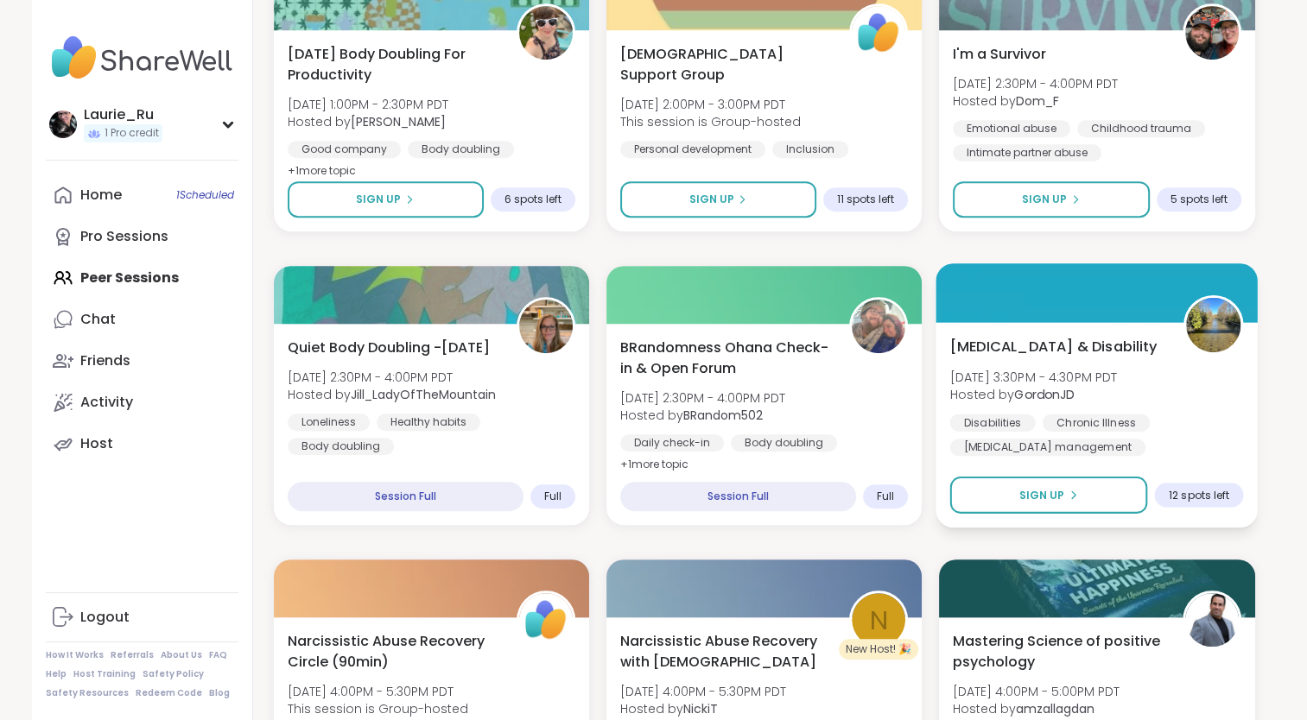
click at [1118, 380] on span "Sun, Sep 07 | 3:30PM - 4:30PM PDT" at bounding box center [1034, 376] width 168 height 17
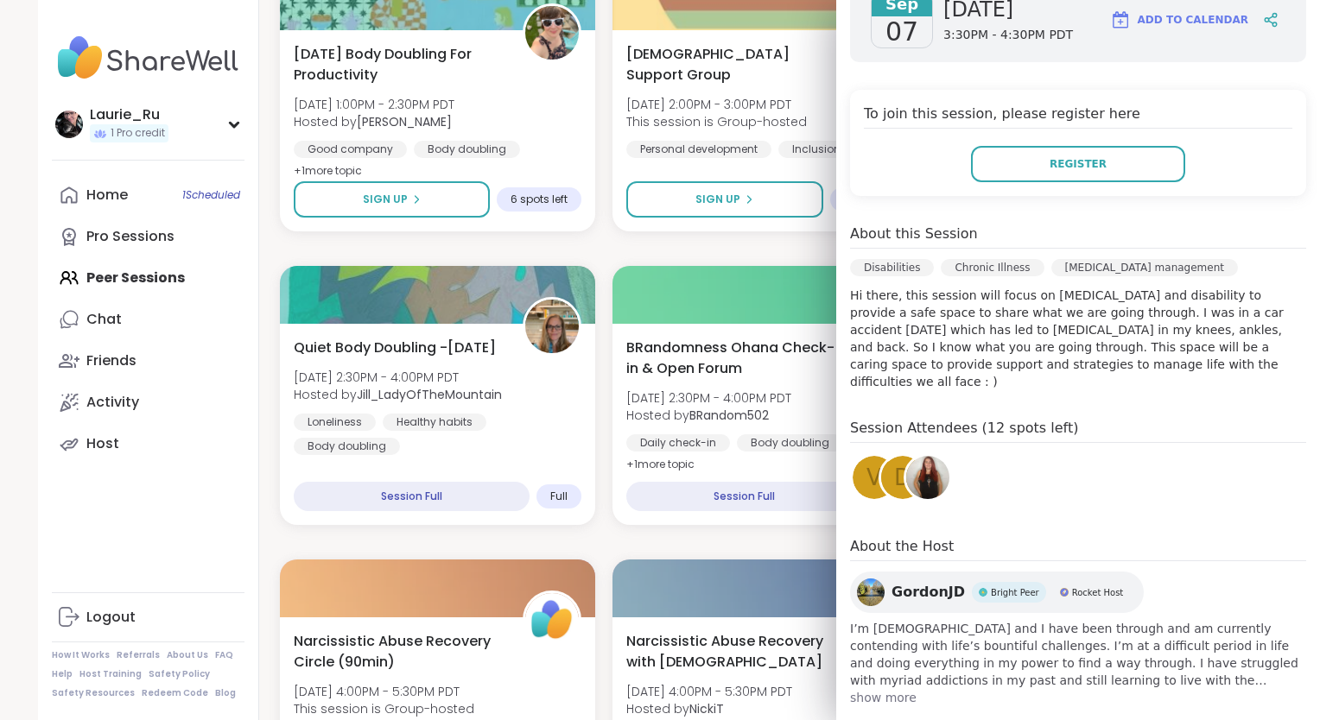
scroll to position [283, 0]
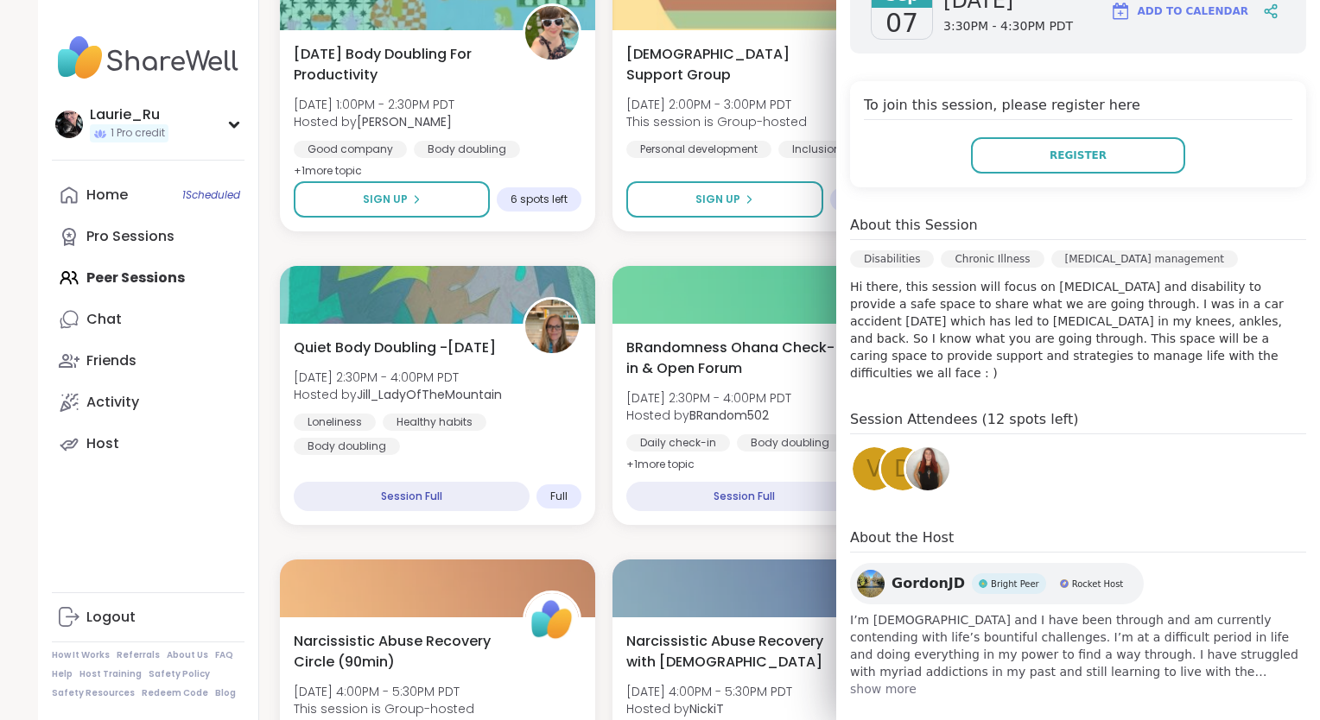
click at [888, 681] on span "show more" at bounding box center [1078, 689] width 456 height 17
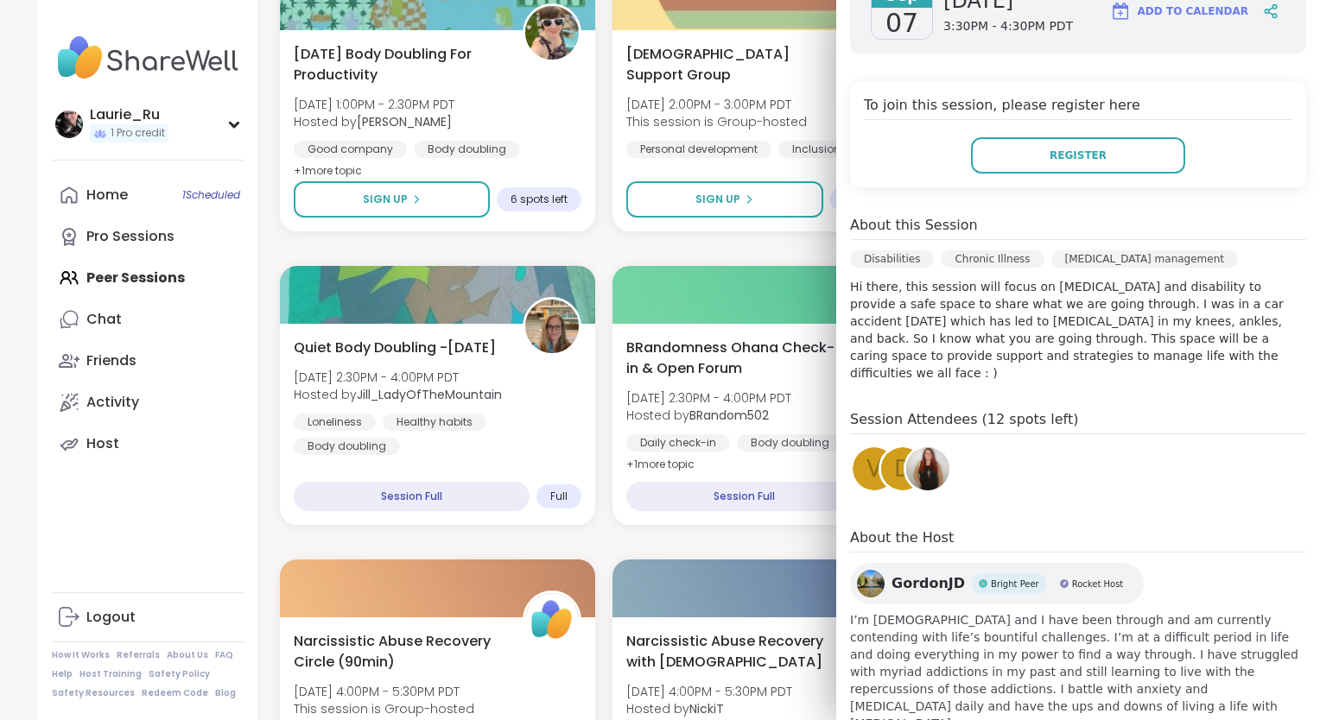
scroll to position [301, 0]
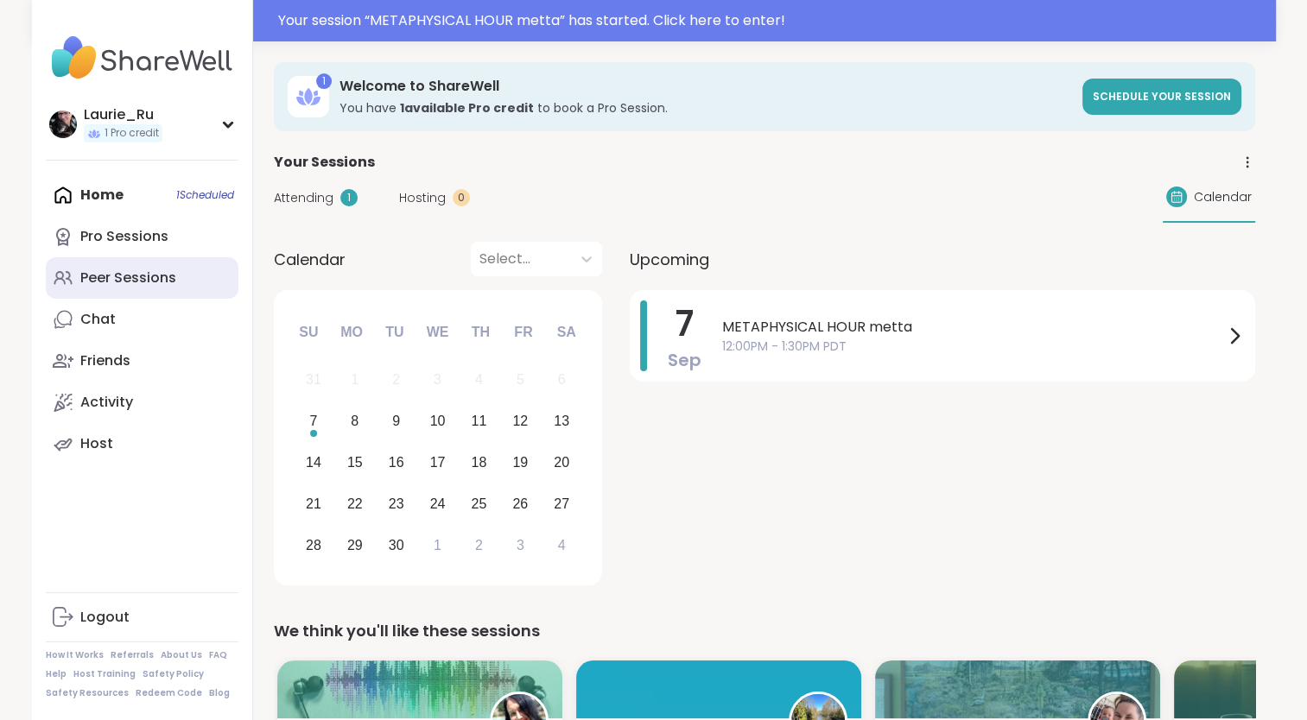
click at [142, 278] on div "Peer Sessions" at bounding box center [128, 278] width 96 height 19
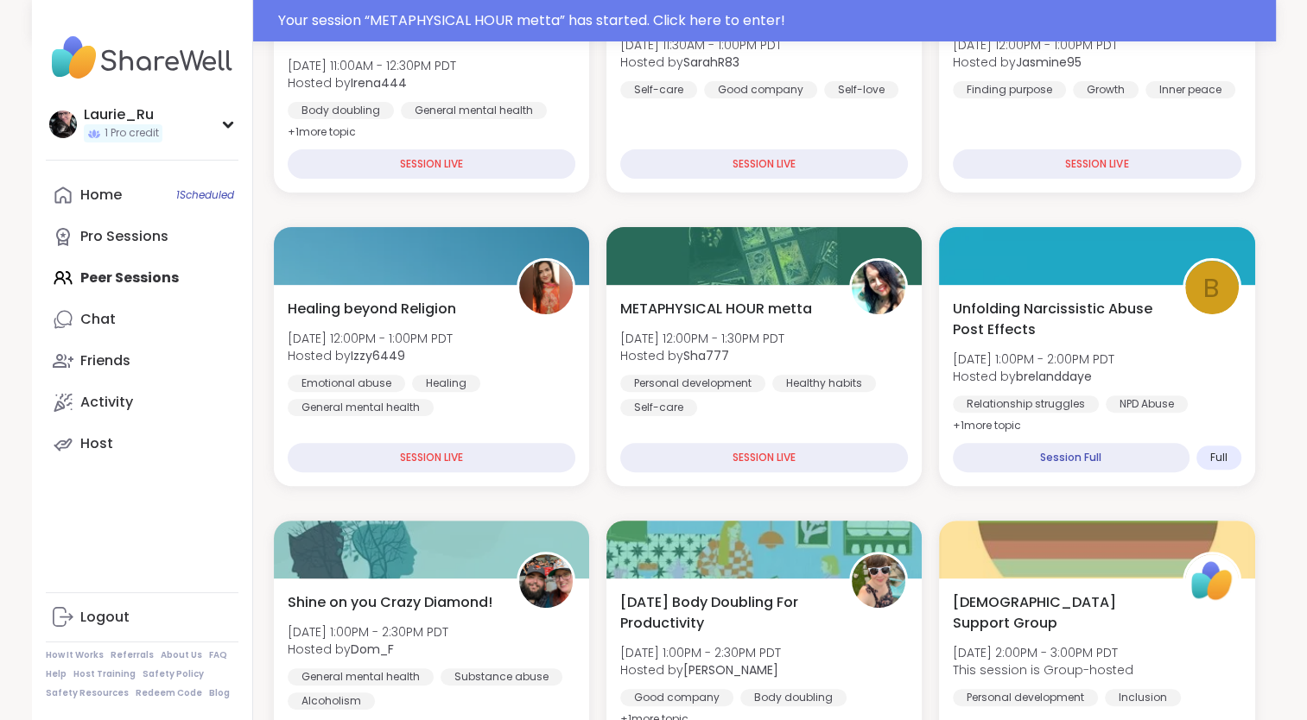
scroll to position [447, 0]
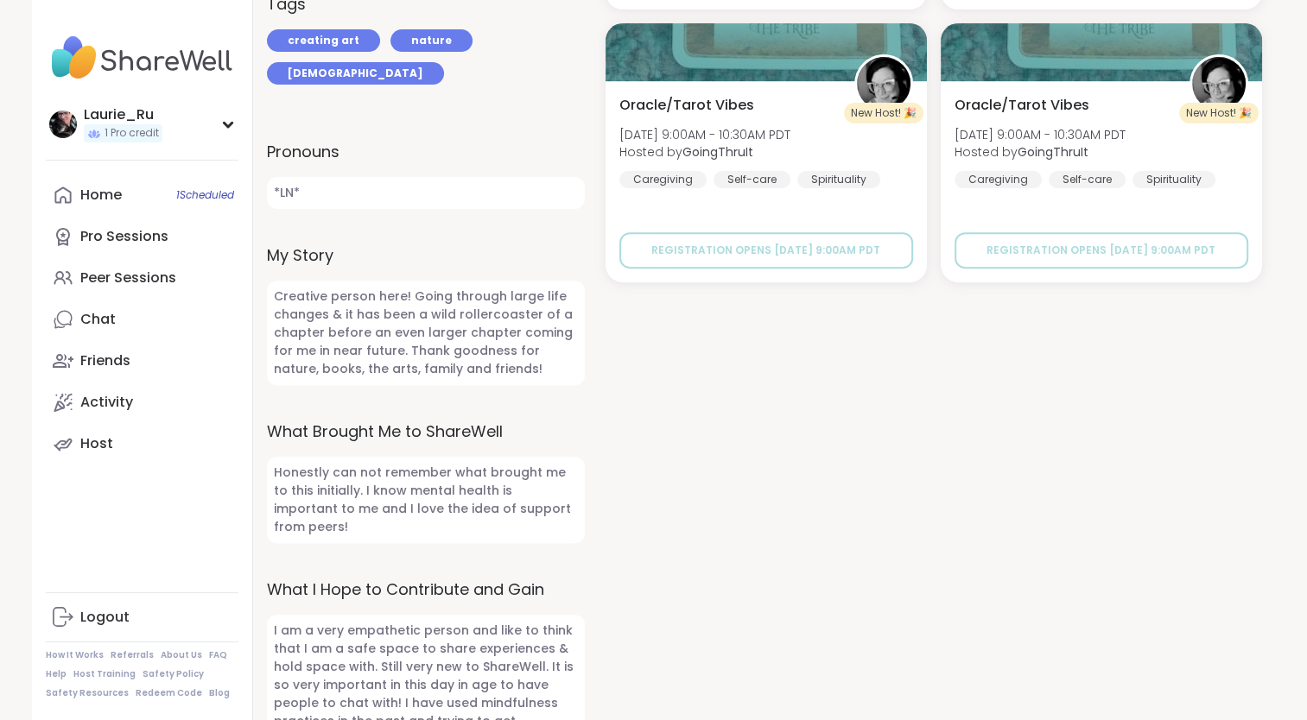
scroll to position [601, 0]
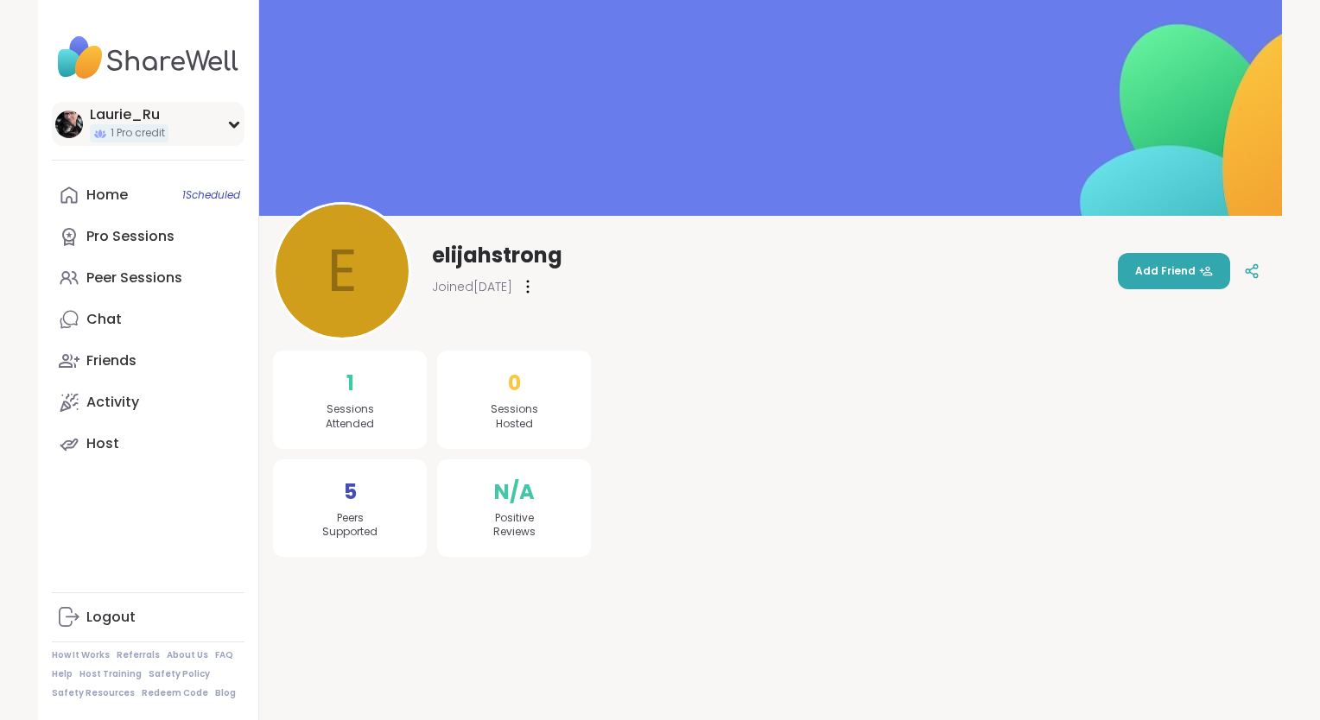
click at [71, 125] on img at bounding box center [69, 125] width 28 height 28
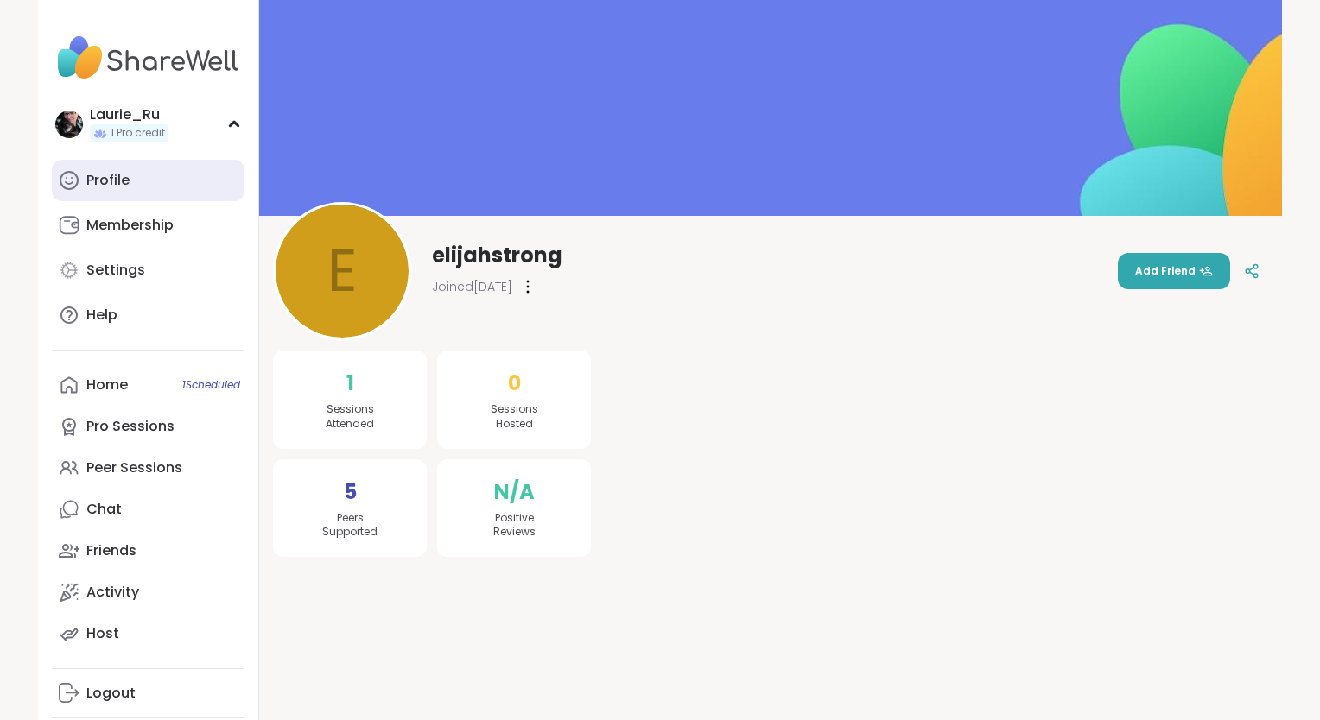
click at [97, 179] on div "Profile" at bounding box center [107, 180] width 43 height 19
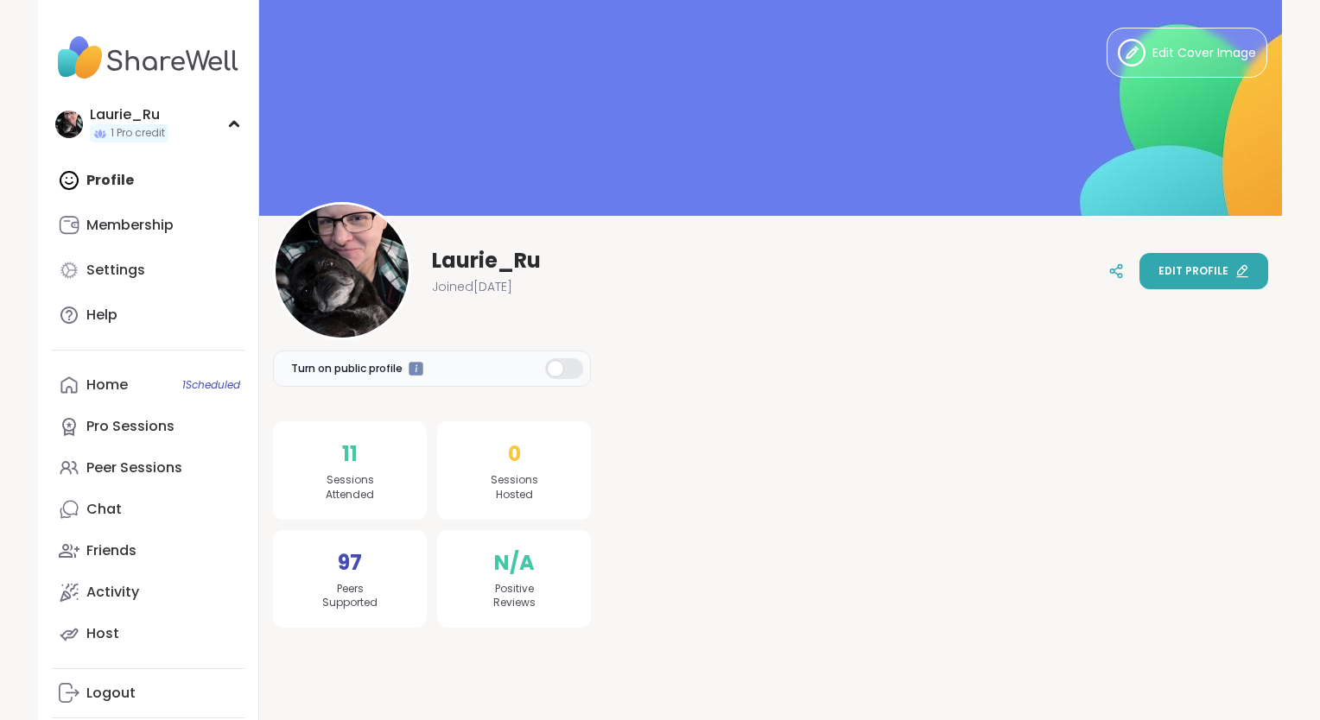
click at [1200, 268] on span "Edit profile" at bounding box center [1193, 271] width 70 height 16
